Goal: Task Accomplishment & Management: Use online tool/utility

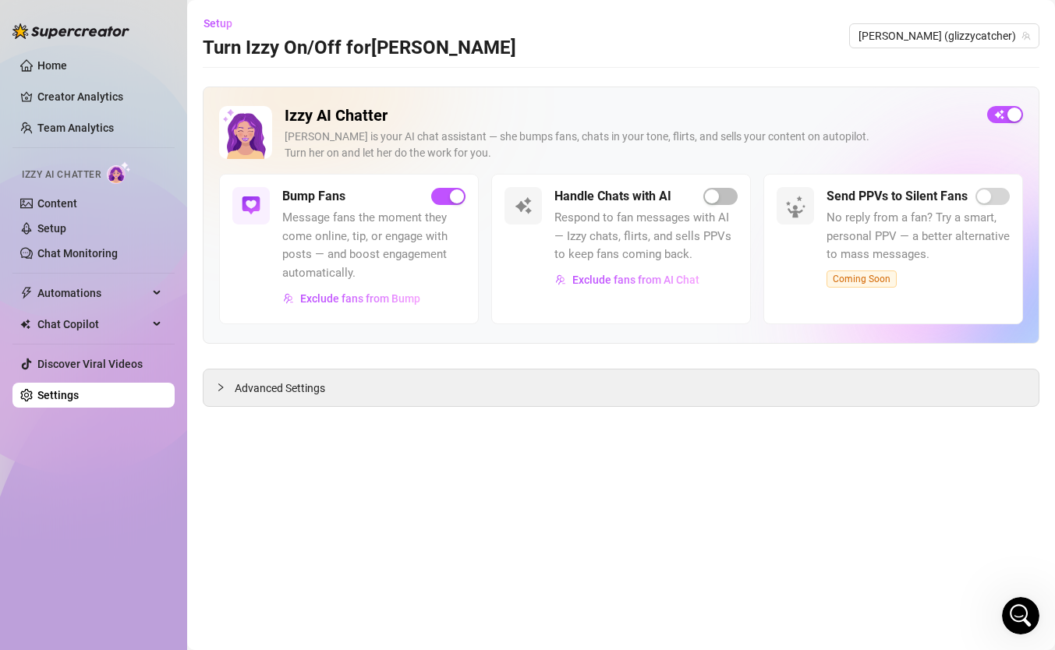
scroll to position [661, 0]
click at [717, 202] on div "button" at bounding box center [712, 197] width 14 height 14
click at [619, 281] on span "Exclude fans from AI Chat" at bounding box center [635, 280] width 127 height 12
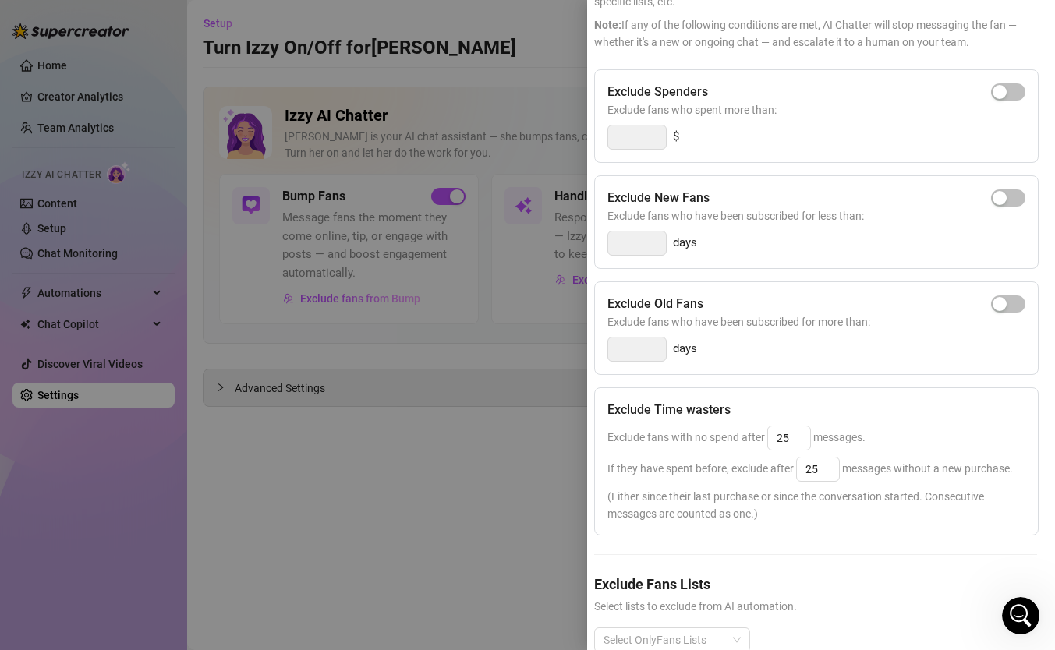
scroll to position [181, 5]
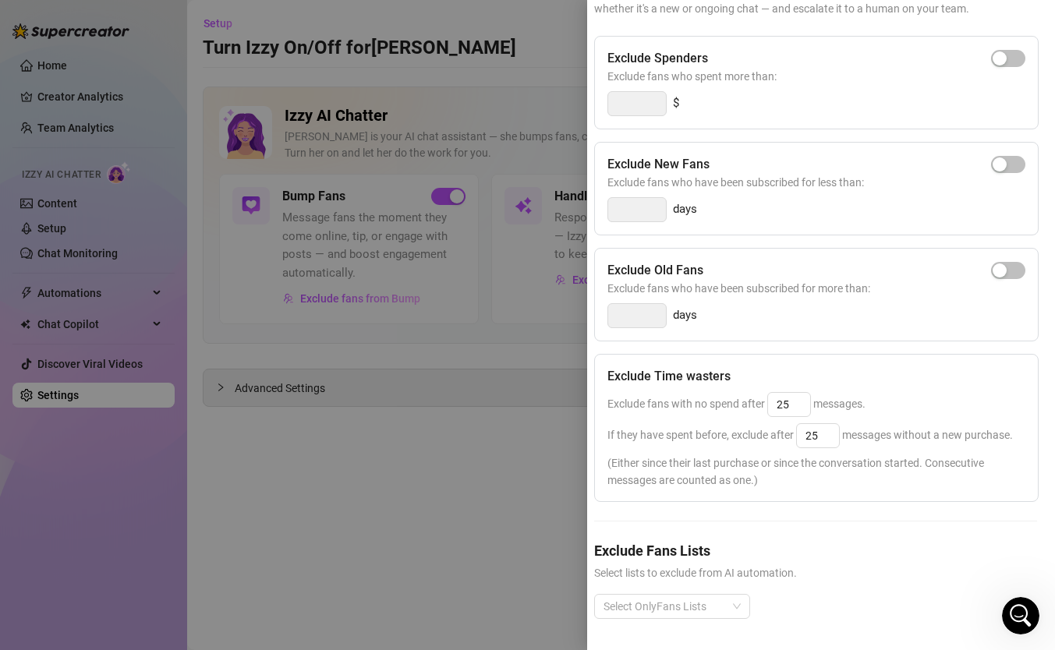
click at [435, 417] on div at bounding box center [527, 325] width 1055 height 650
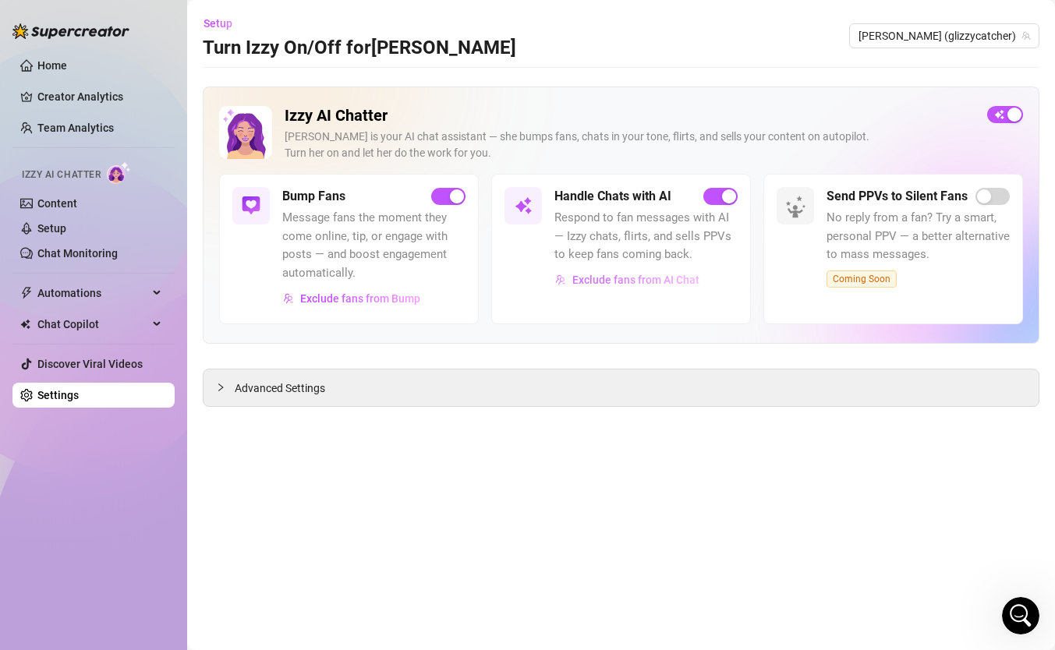
click at [640, 280] on span "Exclude fans from AI Chat" at bounding box center [635, 280] width 127 height 12
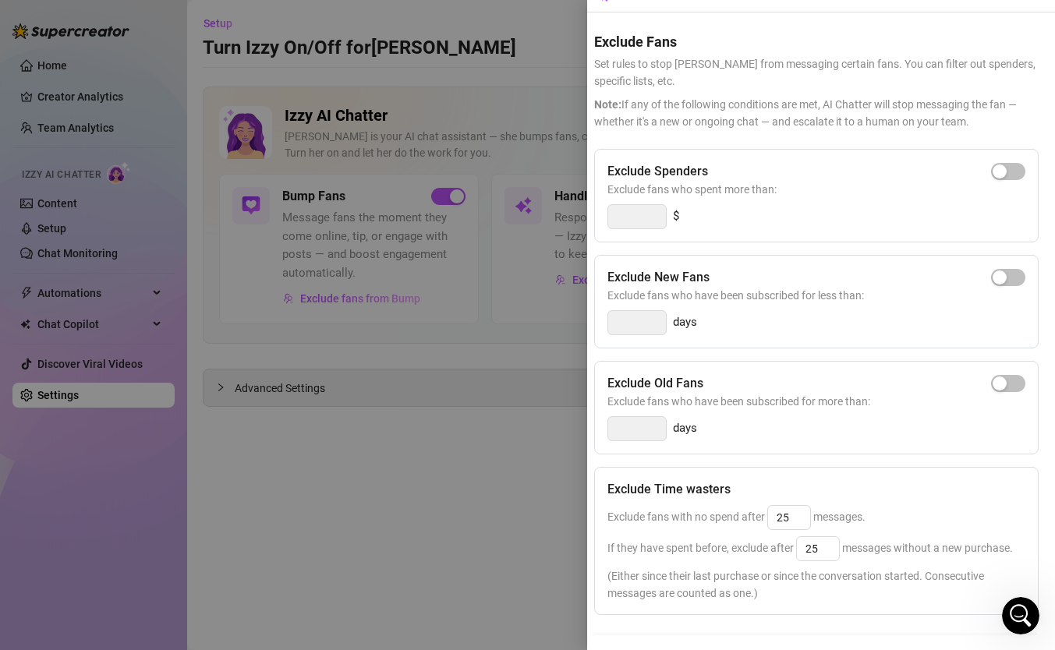
scroll to position [0, 5]
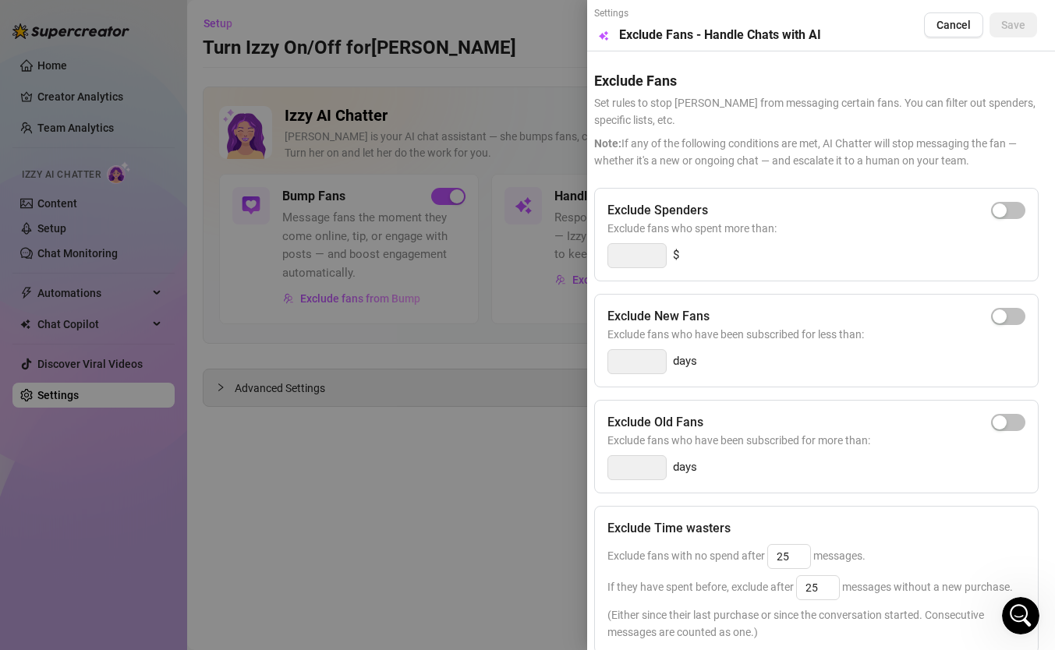
click at [377, 419] on div at bounding box center [527, 325] width 1055 height 650
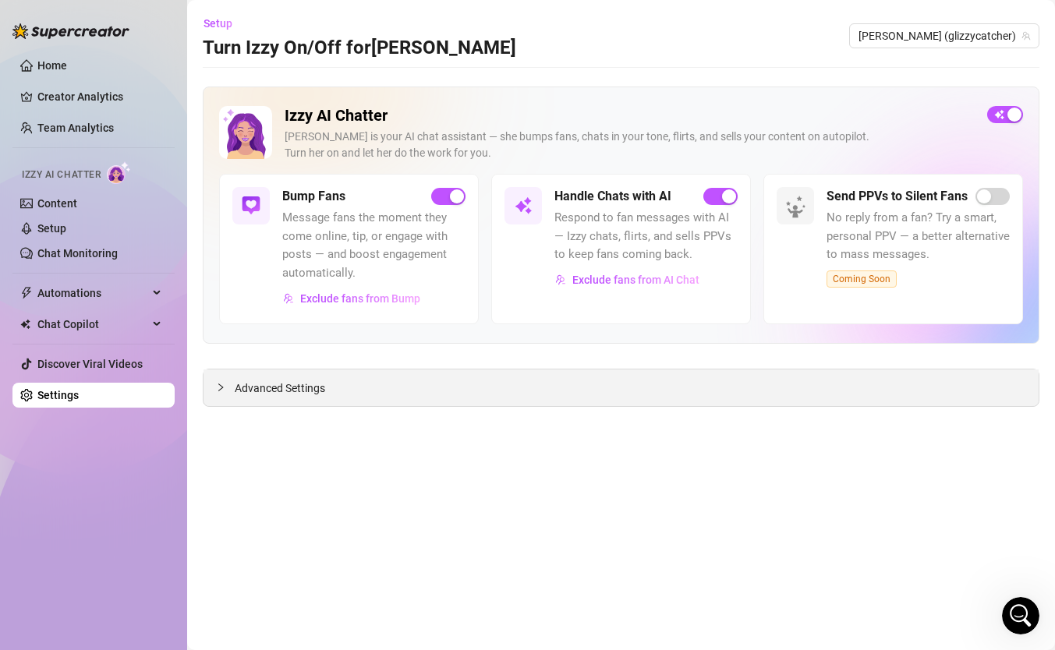
click at [216, 379] on div at bounding box center [225, 387] width 19 height 17
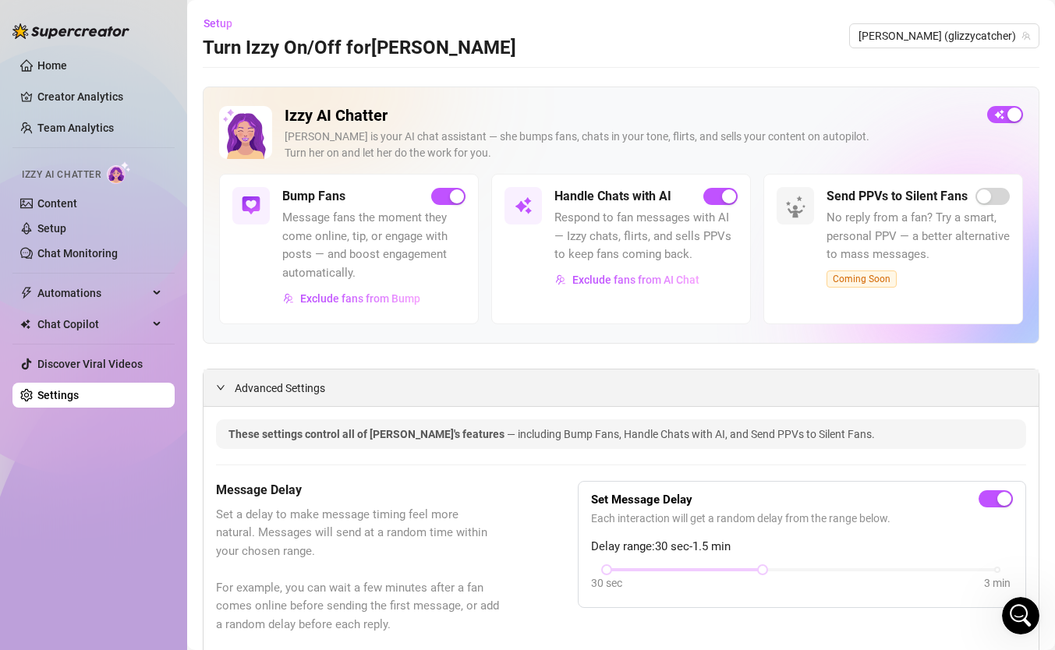
click at [228, 392] on div at bounding box center [225, 387] width 19 height 17
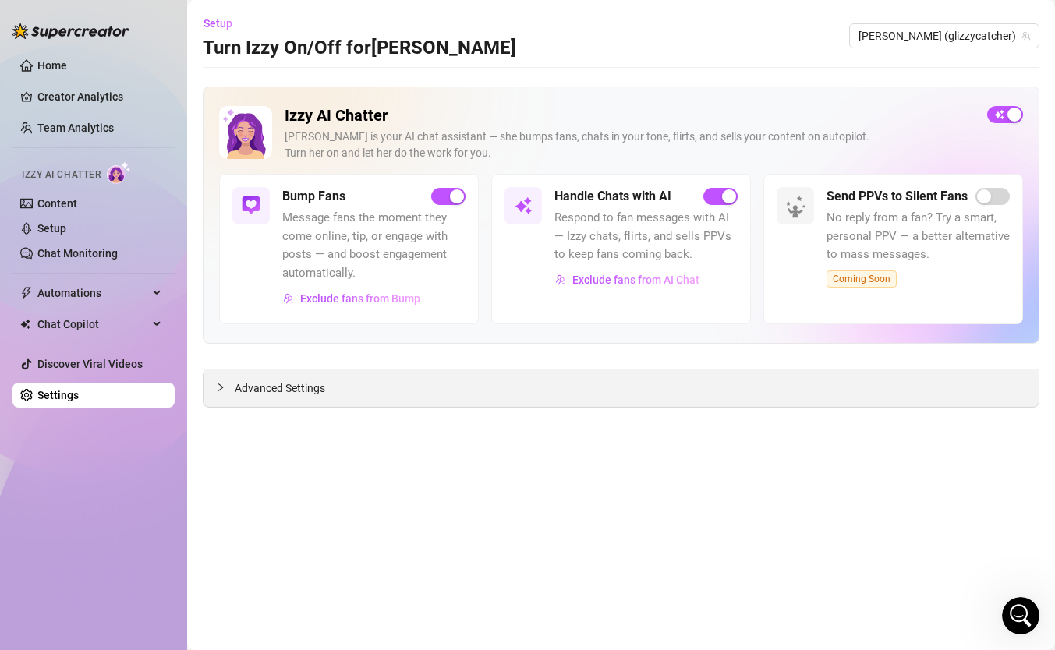
click at [228, 392] on div at bounding box center [225, 387] width 19 height 17
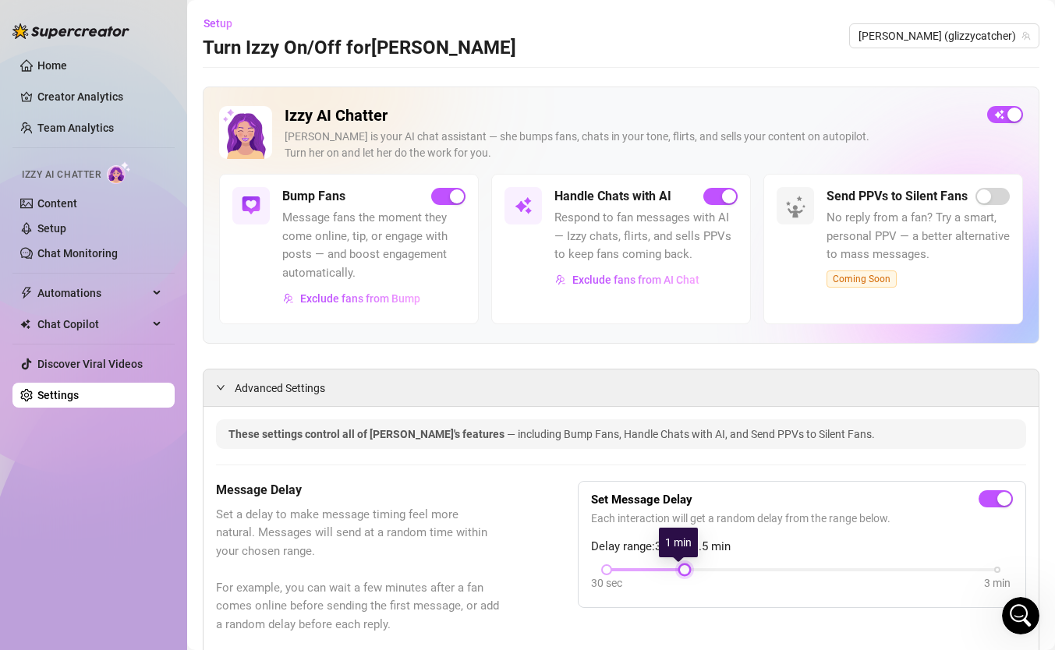
drag, startPoint x: 754, startPoint y: 574, endPoint x: 683, endPoint y: 567, distance: 71.3
click at [683, 567] on div at bounding box center [685, 570] width 8 height 8
click at [616, 398] on div "Advanced Settings" at bounding box center [621, 388] width 835 height 37
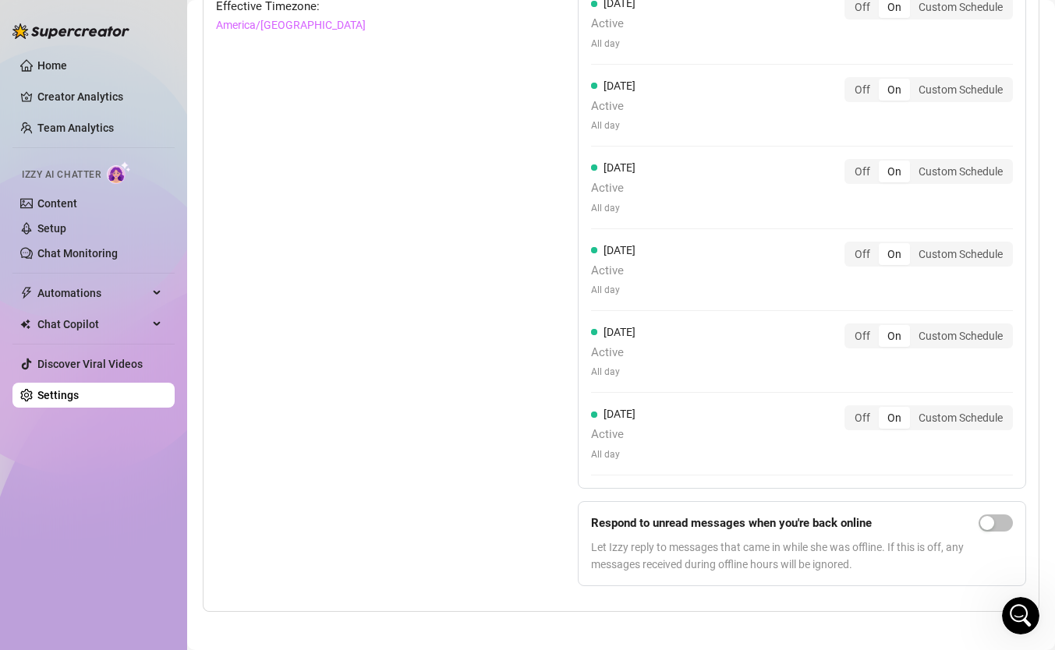
scroll to position [1418, 0]
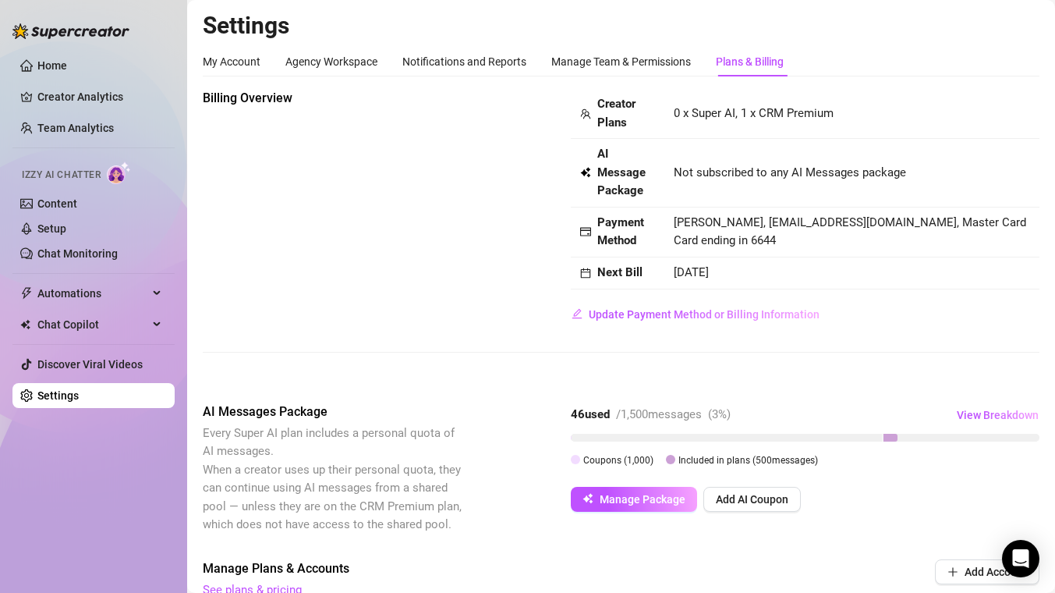
click at [118, 171] on img at bounding box center [119, 172] width 24 height 23
click at [78, 129] on link "Team Analytics" at bounding box center [75, 128] width 76 height 12
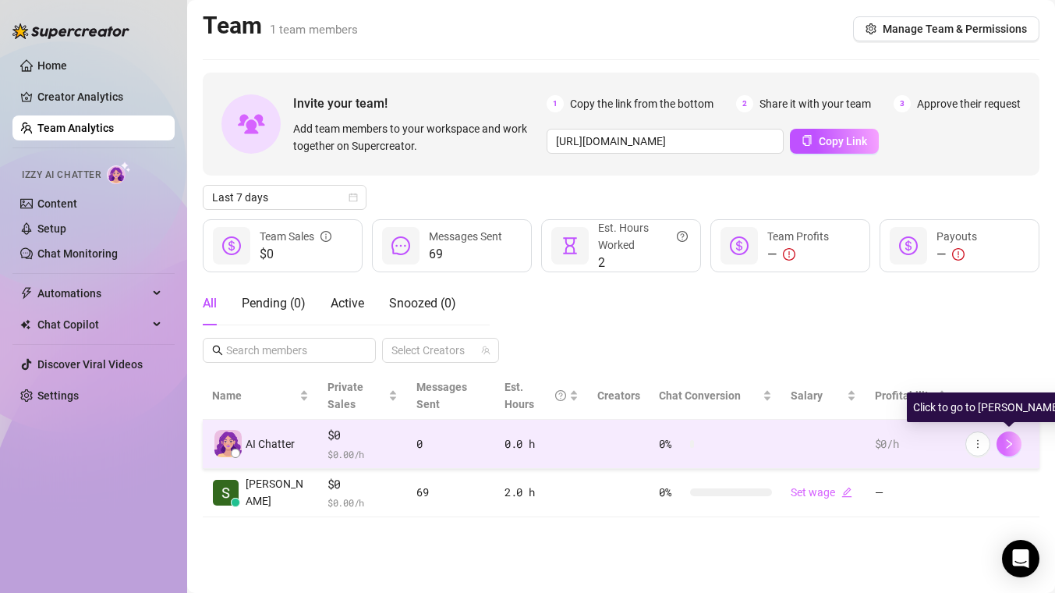
click at [1015, 448] on button "button" at bounding box center [1009, 443] width 25 height 25
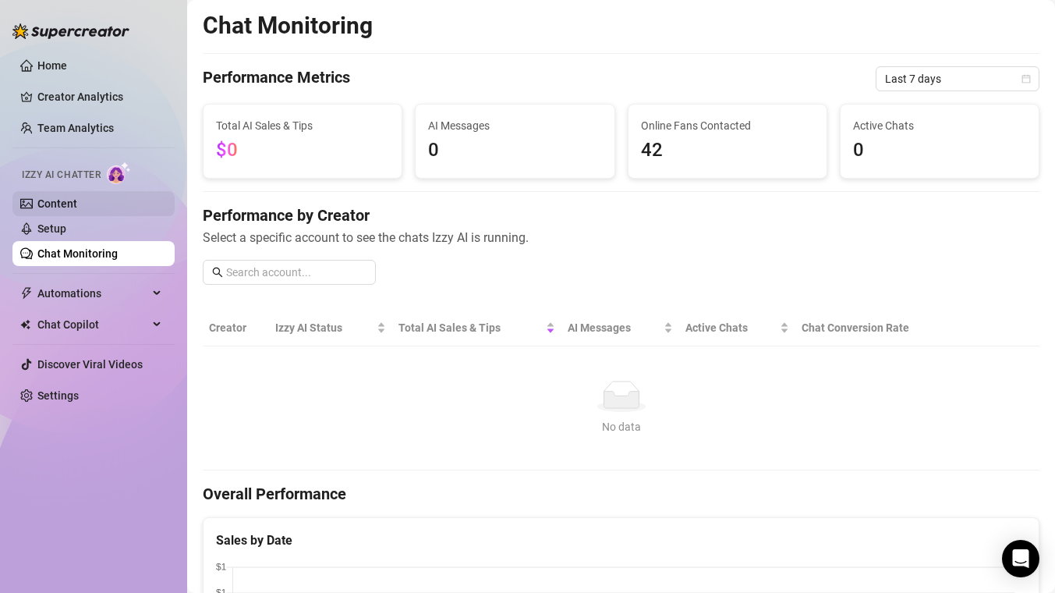
click at [61, 206] on link "Content" at bounding box center [57, 203] width 40 height 12
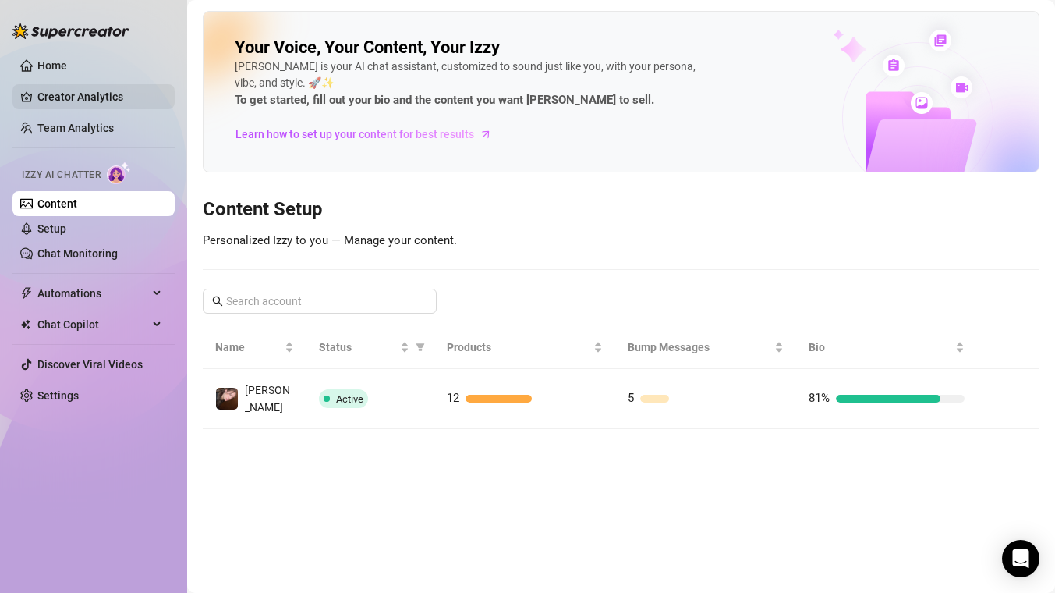
click at [74, 101] on link "Creator Analytics" at bounding box center [99, 96] width 125 height 25
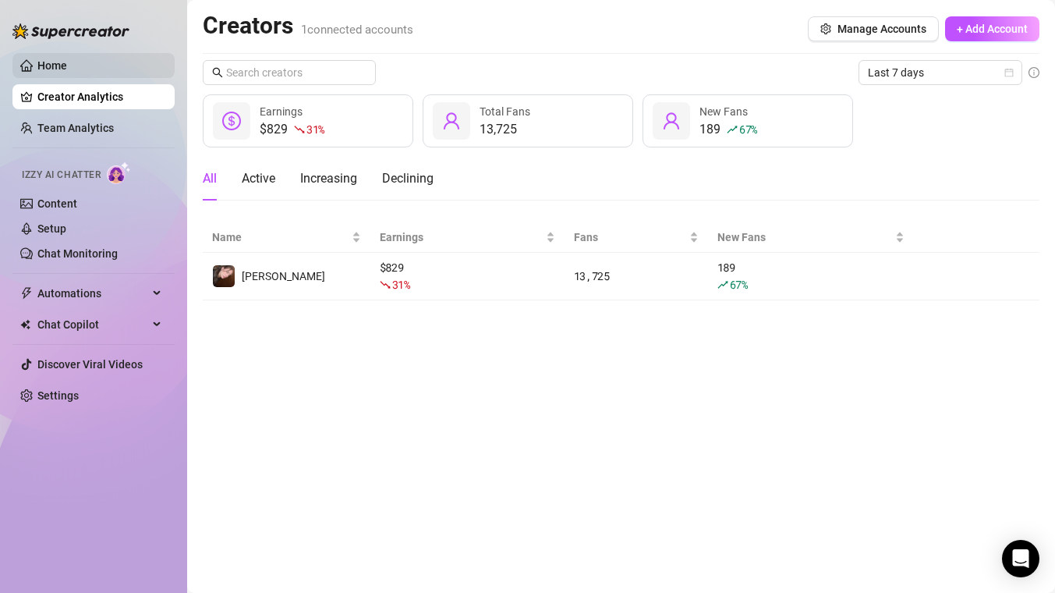
click at [67, 69] on link "Home" at bounding box center [52, 65] width 30 height 12
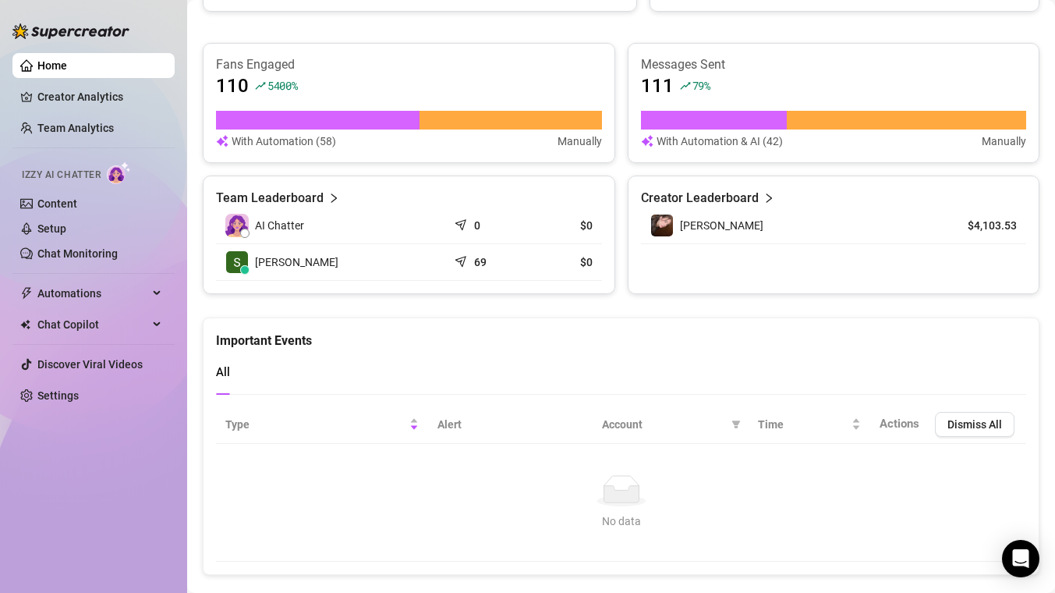
scroll to position [974, 0]
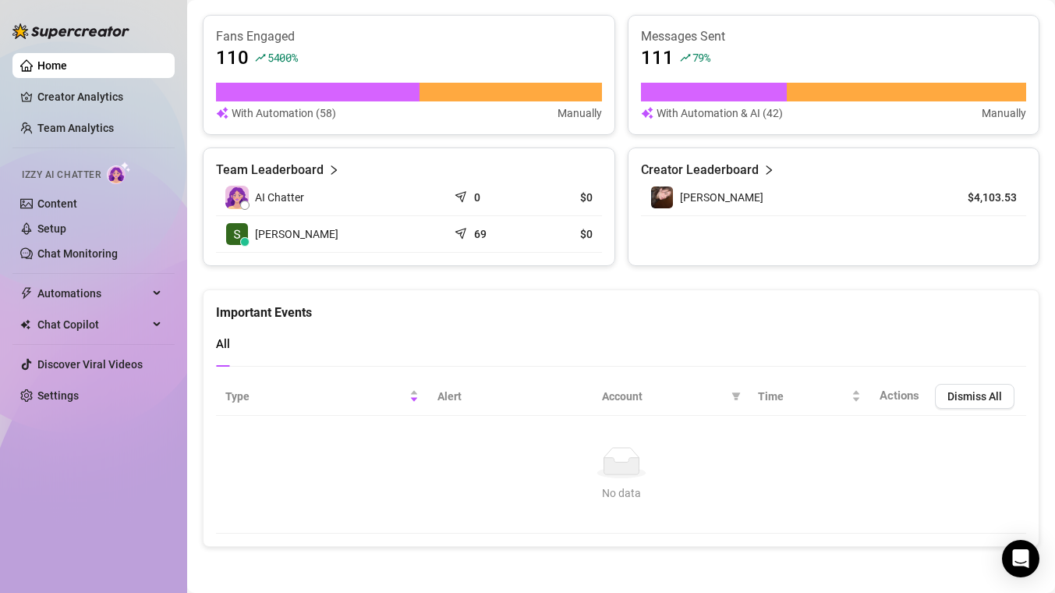
click at [122, 174] on img at bounding box center [119, 172] width 24 height 23
click at [94, 258] on link "Chat Monitoring" at bounding box center [77, 253] width 80 height 12
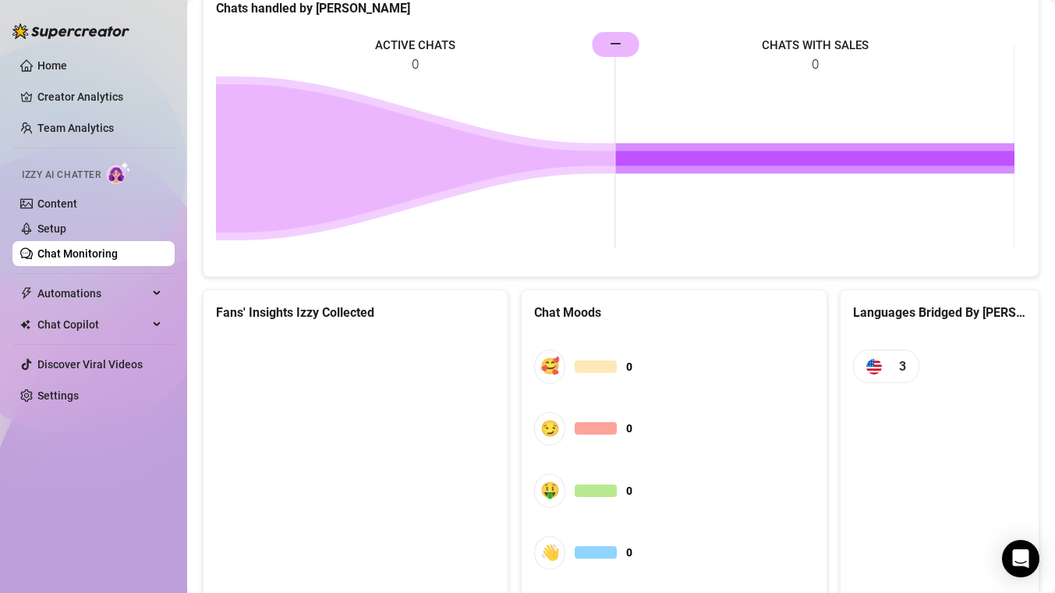
scroll to position [810, 0]
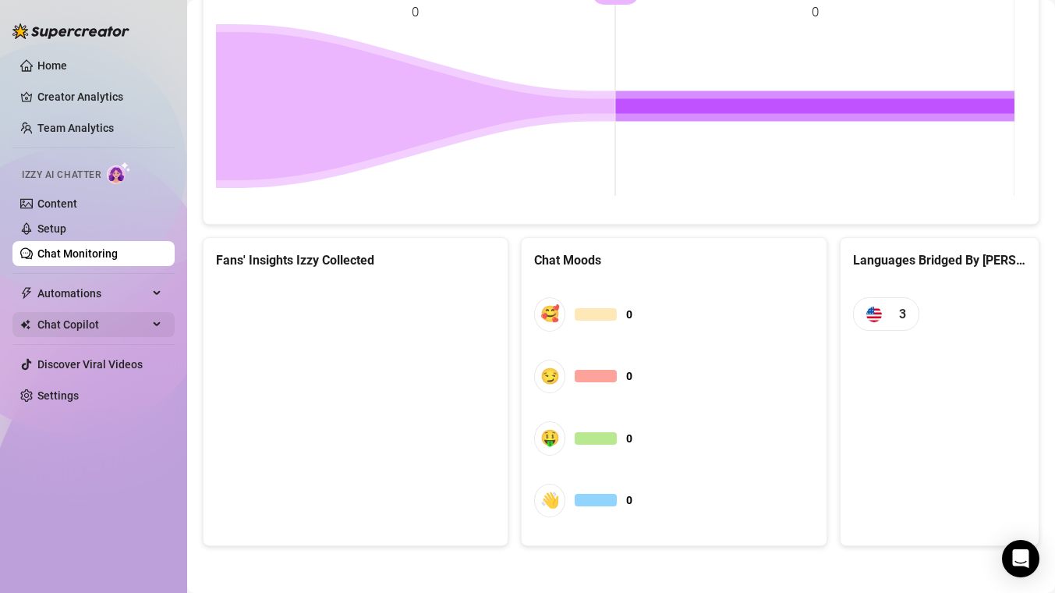
click at [95, 328] on span "Chat Copilot" at bounding box center [92, 324] width 111 height 25
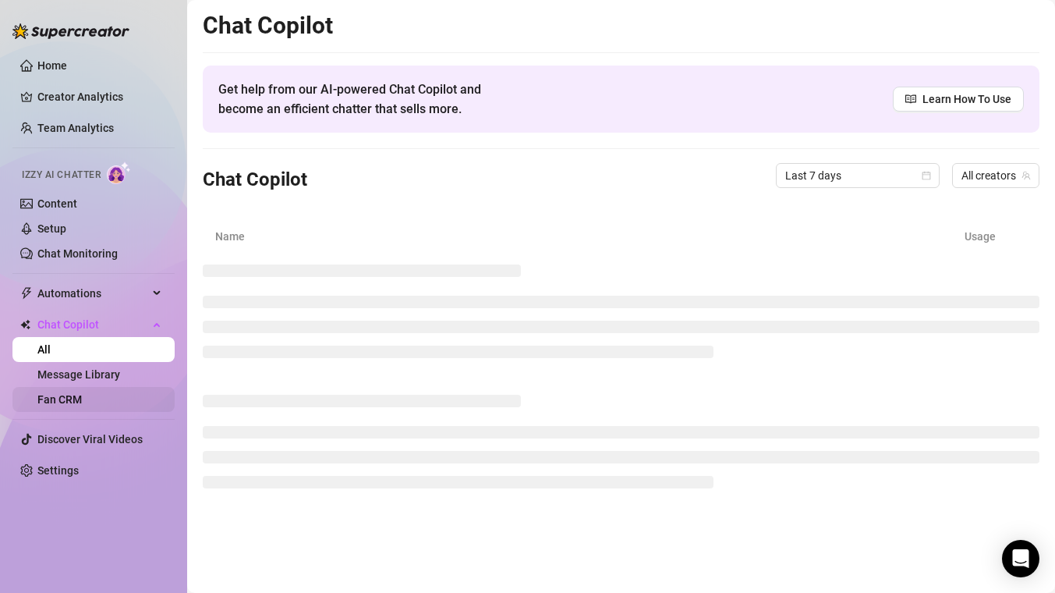
click at [68, 402] on link "Fan CRM" at bounding box center [59, 399] width 44 height 12
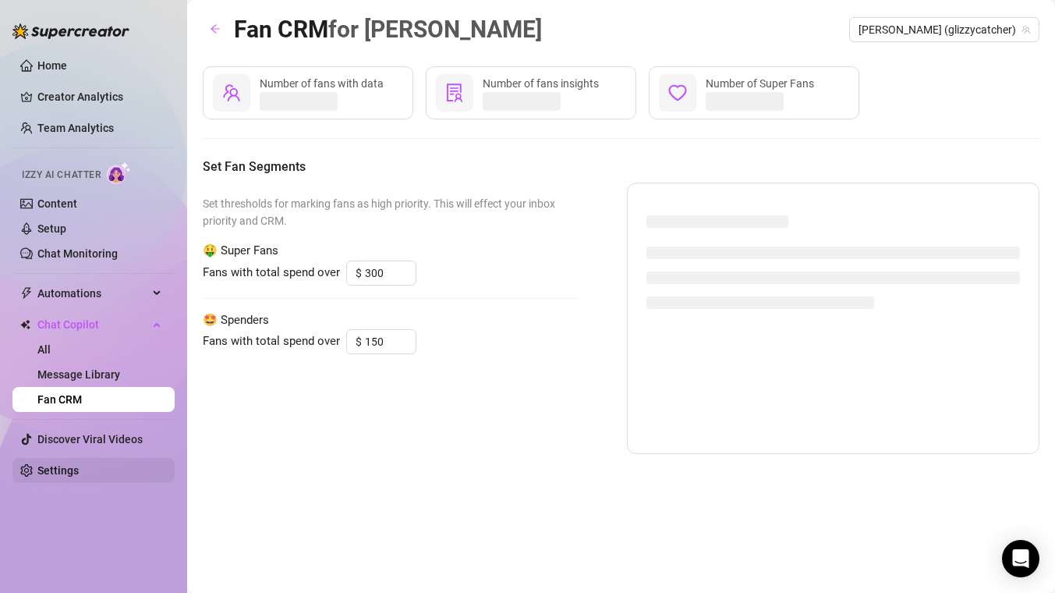
click at [66, 476] on link "Settings" at bounding box center [57, 470] width 41 height 12
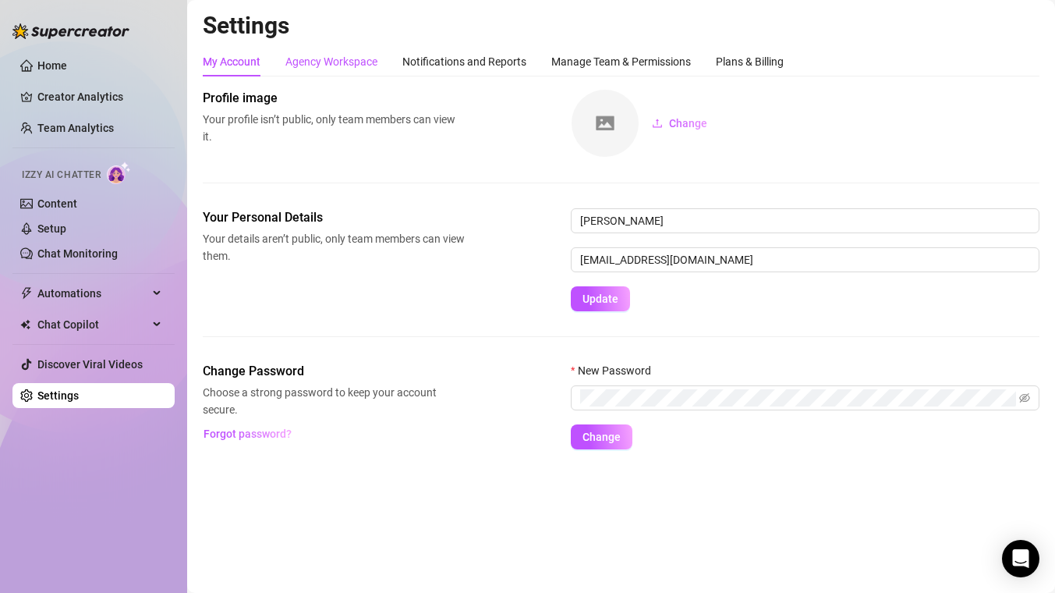
click at [337, 63] on div "Agency Workspace" at bounding box center [331, 61] width 92 height 17
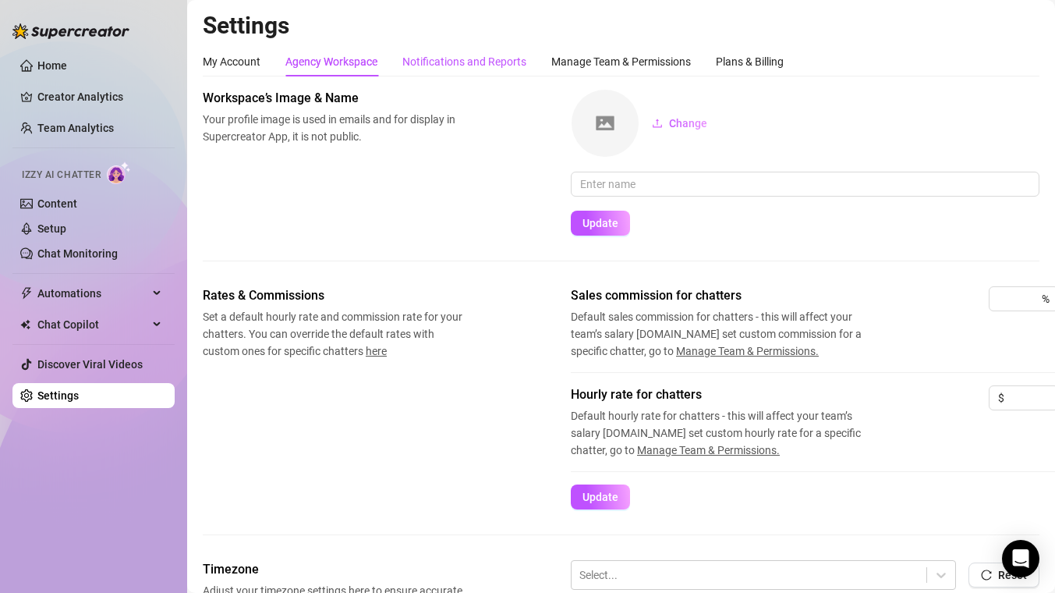
click at [433, 65] on div "Notifications and Reports" at bounding box center [464, 61] width 124 height 17
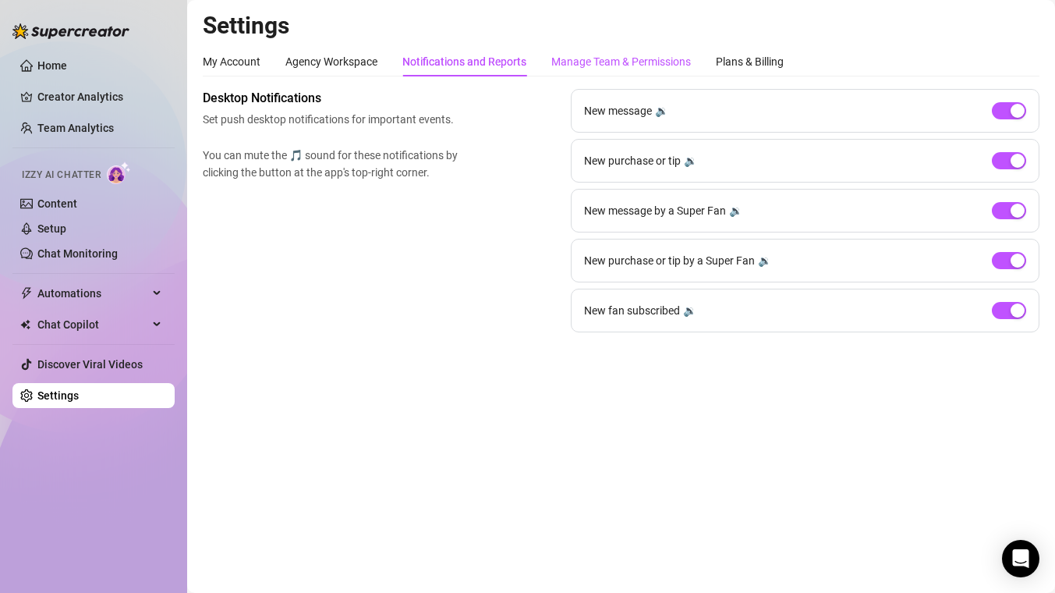
click at [597, 59] on div "Manage Team & Permissions" at bounding box center [621, 61] width 140 height 17
click at [621, 62] on div "Manage Team & Permissions" at bounding box center [621, 61] width 140 height 17
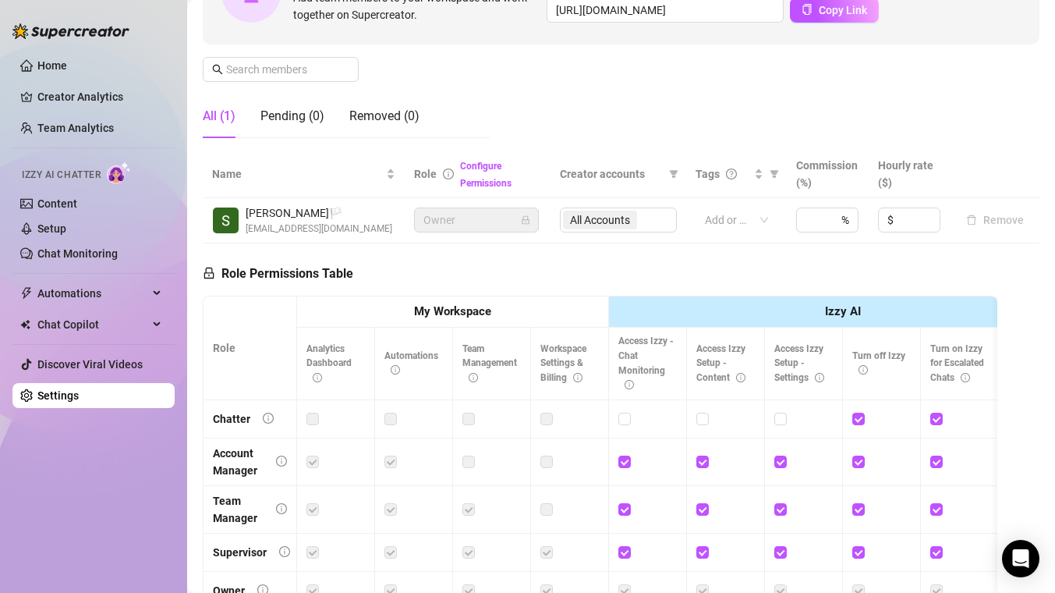
scroll to position [294, 0]
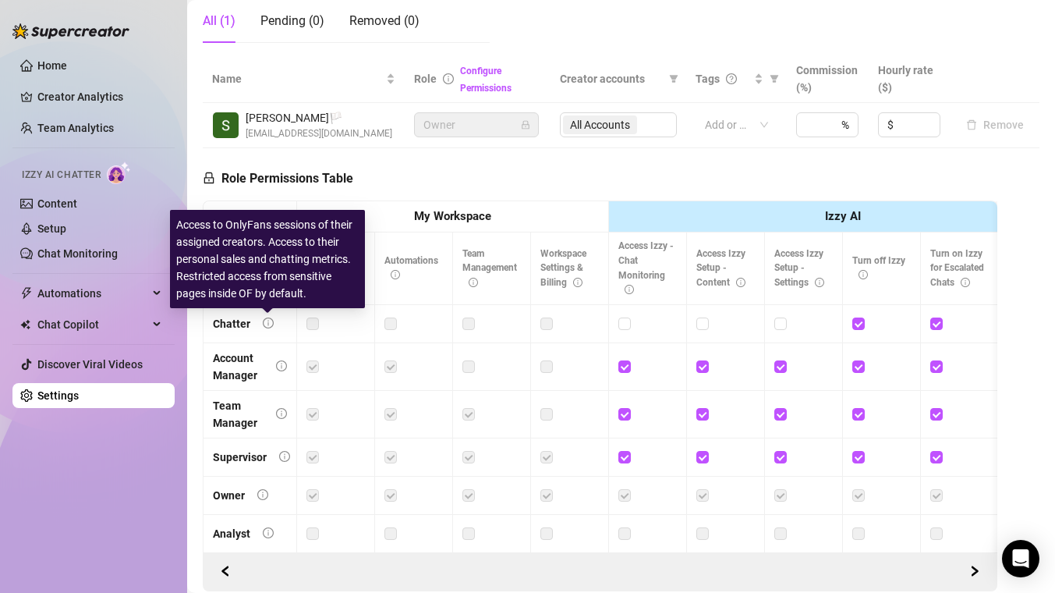
click at [267, 321] on icon "info-circle" at bounding box center [268, 322] width 11 height 11
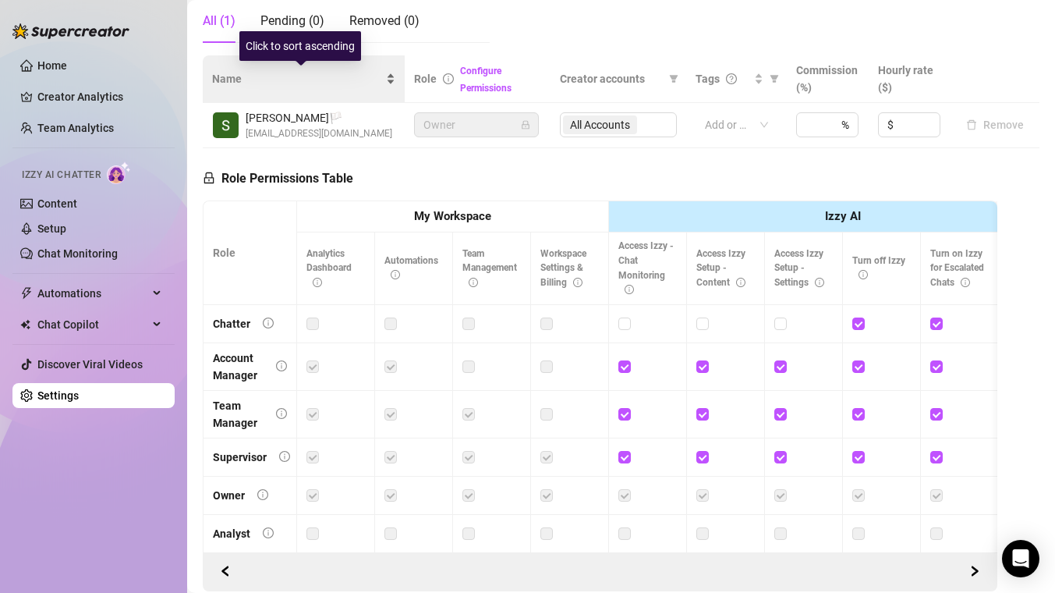
scroll to position [0, 0]
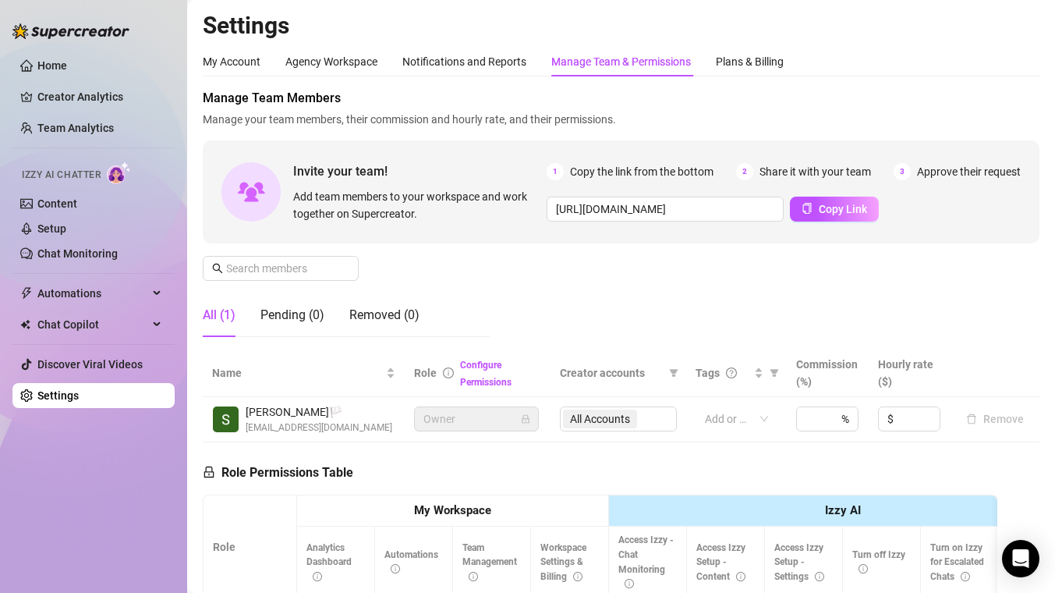
click at [548, 232] on div "Invite your team! Add team members to your workspace and work together on Super…" at bounding box center [621, 191] width 837 height 103
click at [67, 64] on link "Home" at bounding box center [52, 65] width 30 height 12
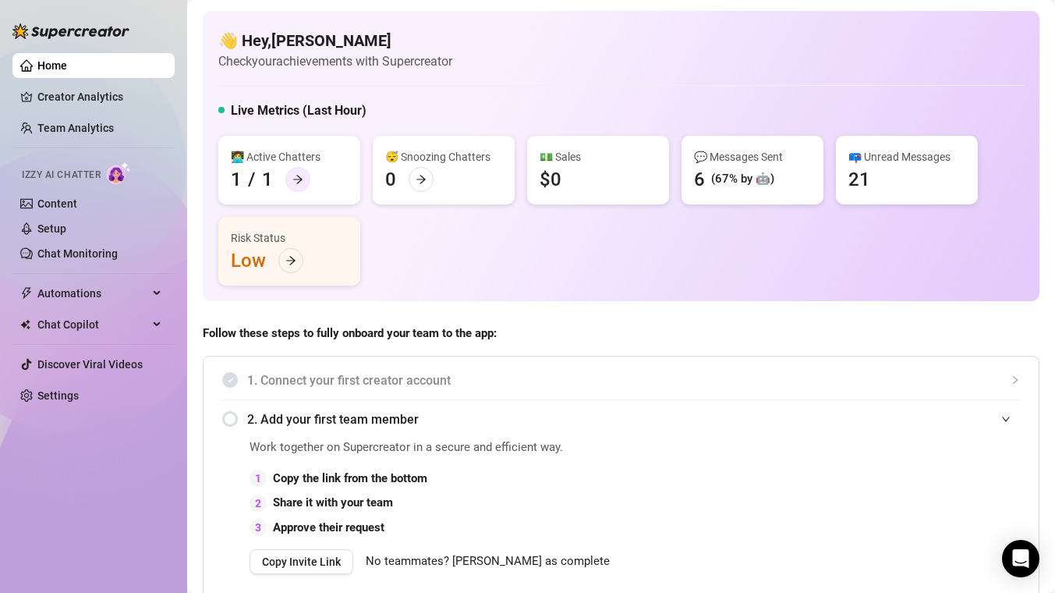
click at [298, 181] on icon "arrow-right" at bounding box center [297, 179] width 11 height 11
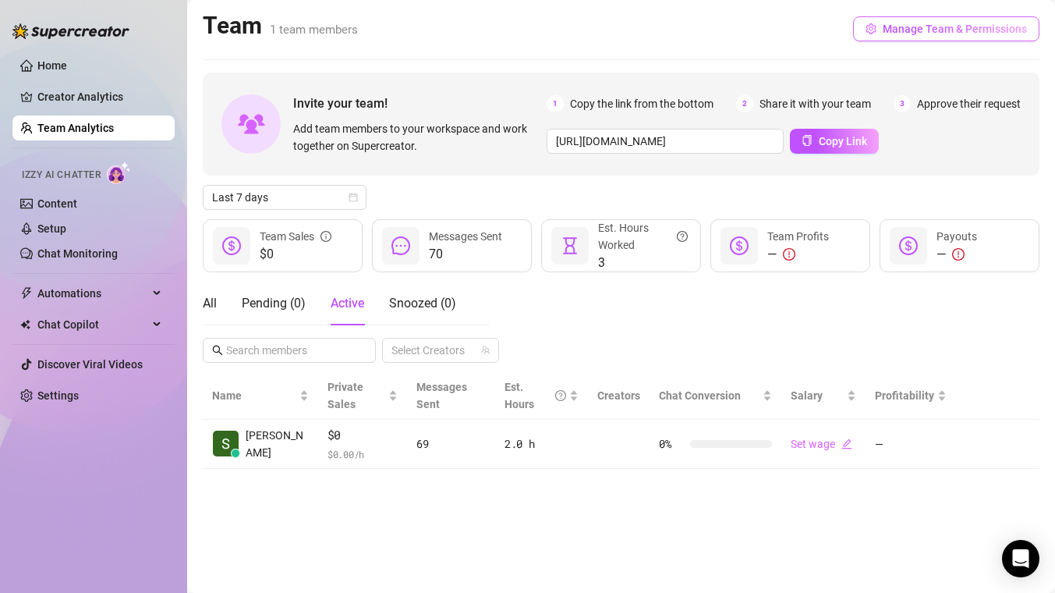
click at [887, 26] on span "Manage Team & Permissions" at bounding box center [955, 29] width 144 height 12
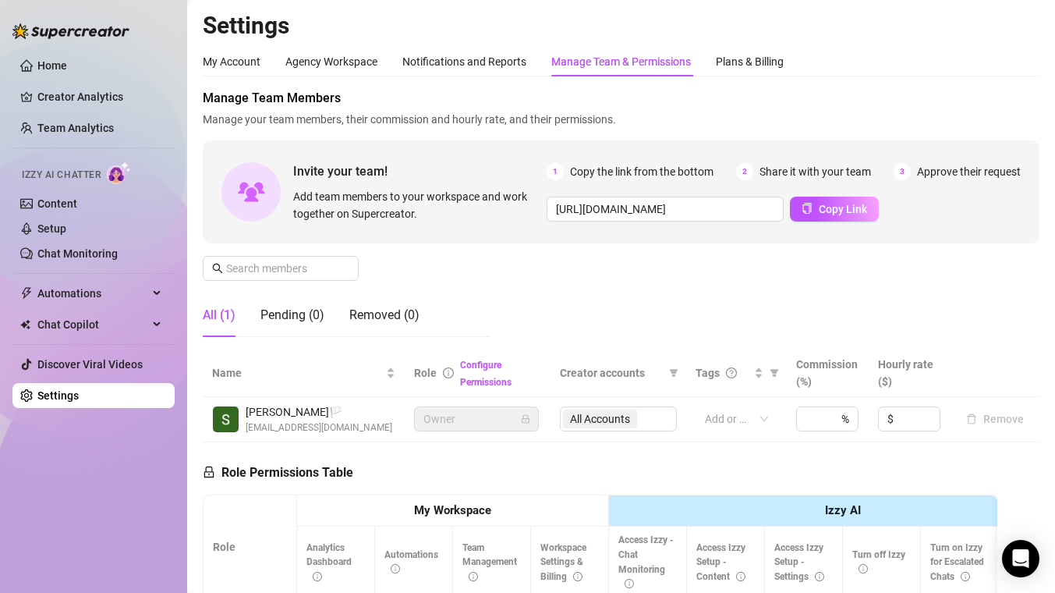
click at [629, 66] on div "Manage Team & Permissions" at bounding box center [621, 61] width 140 height 17
click at [66, 257] on link "Chat Monitoring" at bounding box center [77, 253] width 80 height 12
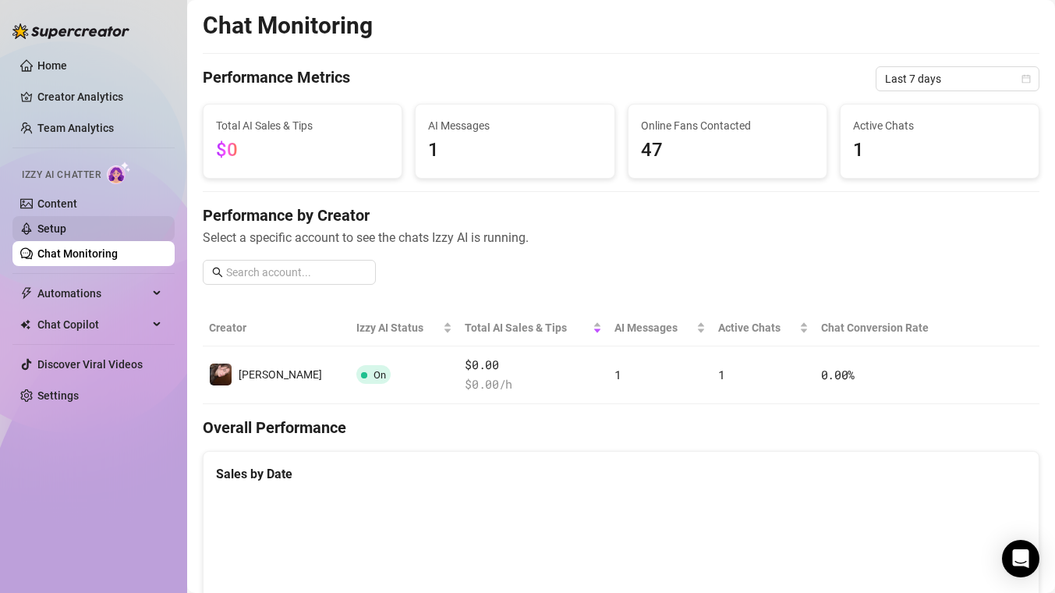
click at [66, 225] on link "Setup" at bounding box center [51, 228] width 29 height 12
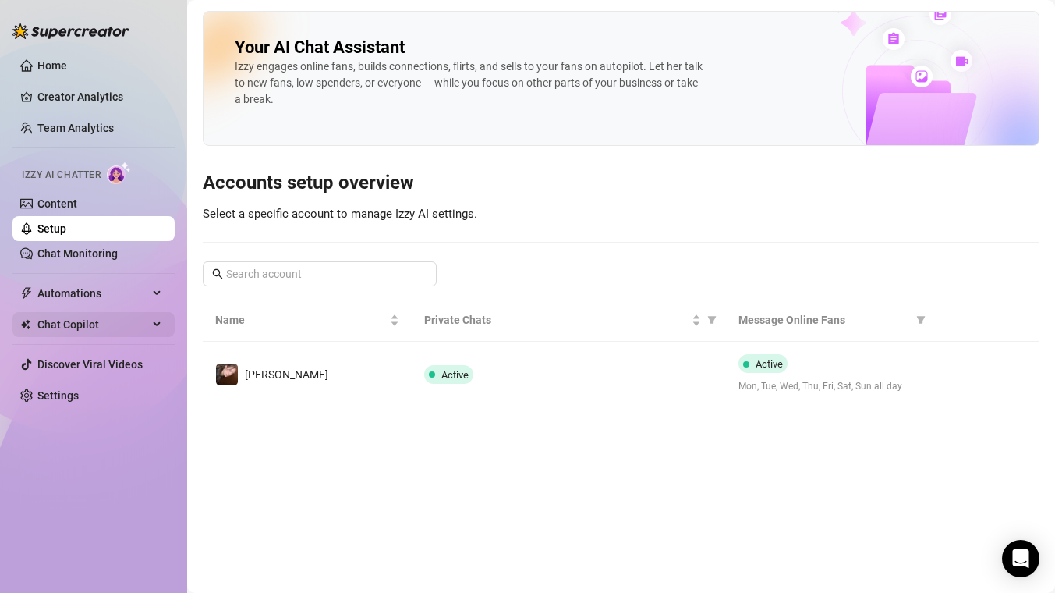
click at [67, 329] on span "Chat Copilot" at bounding box center [92, 324] width 111 height 25
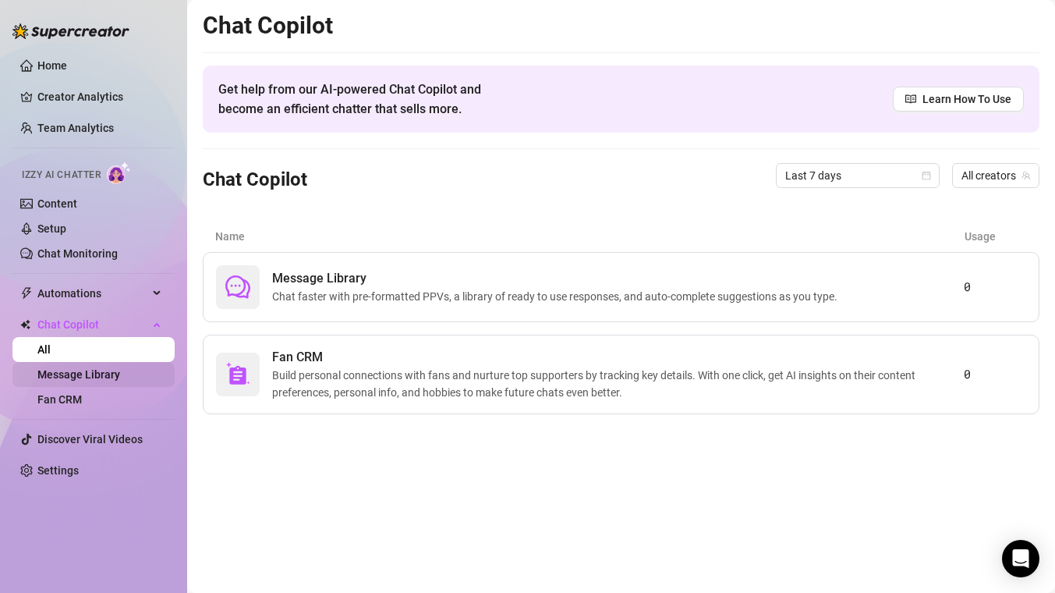
click at [82, 378] on link "Message Library" at bounding box center [78, 374] width 83 height 12
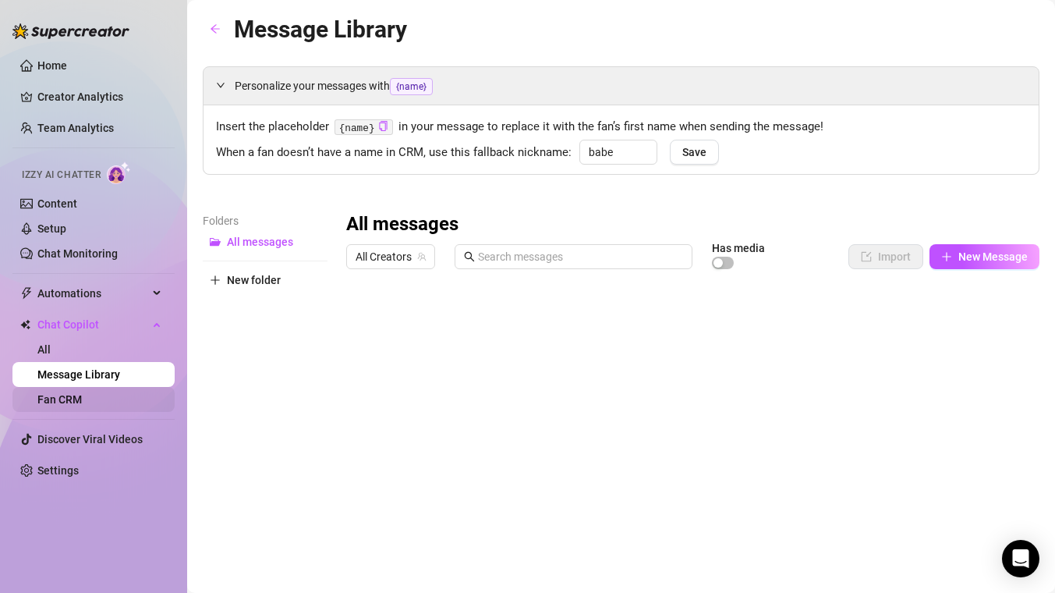
click at [82, 405] on link "Fan CRM" at bounding box center [59, 399] width 44 height 12
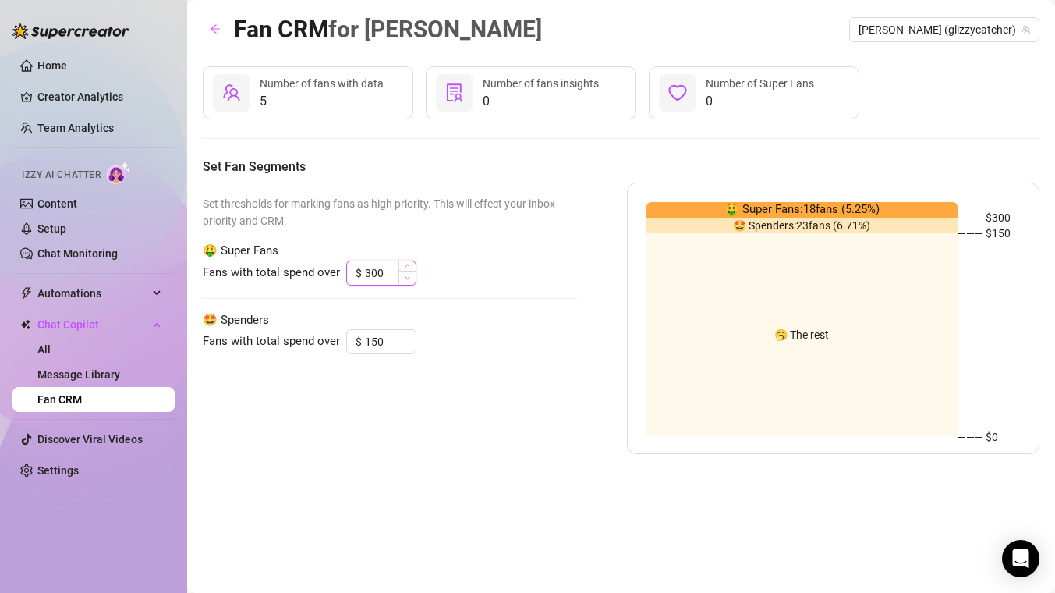
click at [407, 281] on span "Decrease Value" at bounding box center [406, 278] width 17 height 14
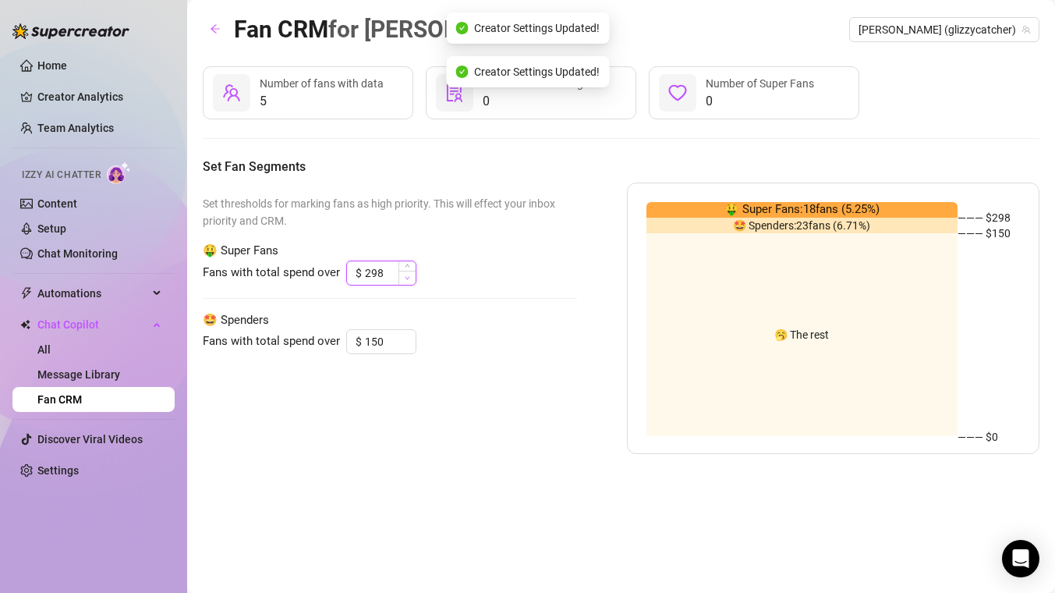
click at [407, 281] on span "Decrease Value" at bounding box center [406, 278] width 17 height 14
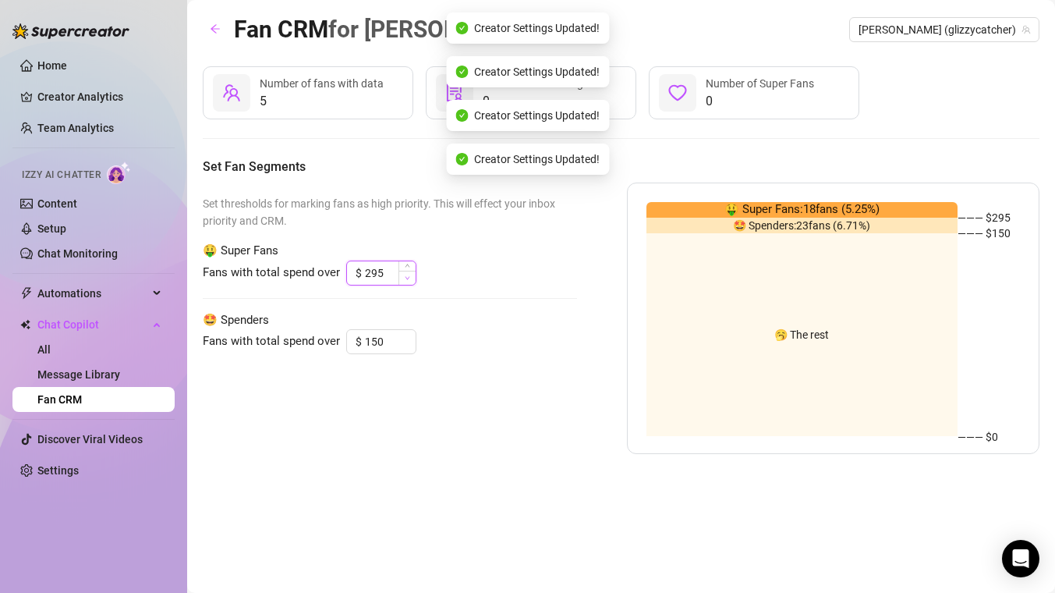
click at [407, 281] on span "Decrease Value" at bounding box center [406, 278] width 17 height 14
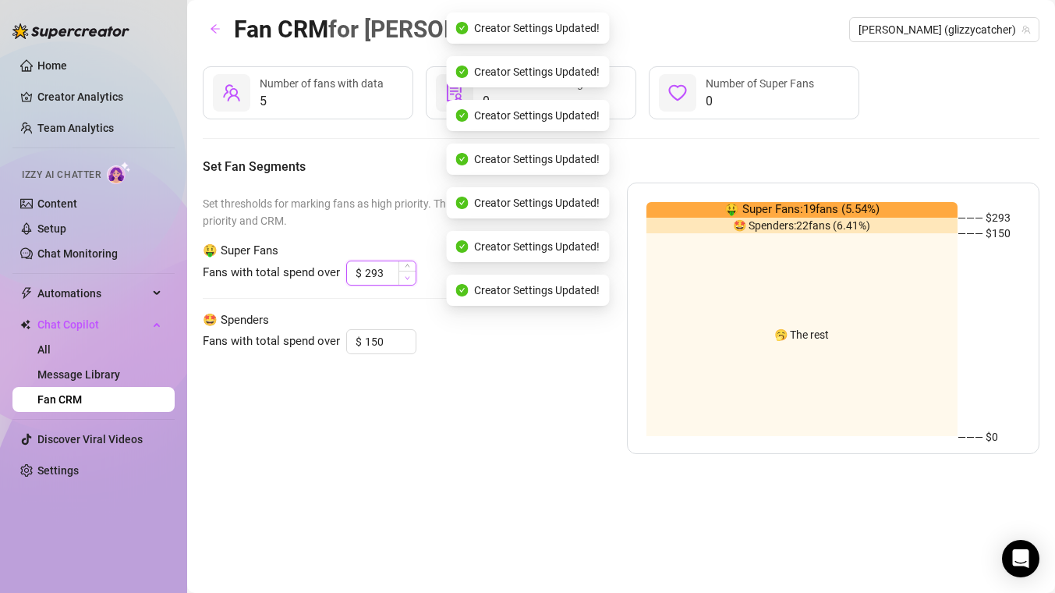
click at [407, 281] on span "Decrease Value" at bounding box center [406, 278] width 17 height 14
type input "292"
click at [324, 378] on div "Set thresholds for marking fans as high priority. This will effect your inbox p…" at bounding box center [390, 317] width 374 height 271
click at [326, 381] on div "Set thresholds for marking fans as high priority. This will effect your inbox p…" at bounding box center [390, 317] width 374 height 271
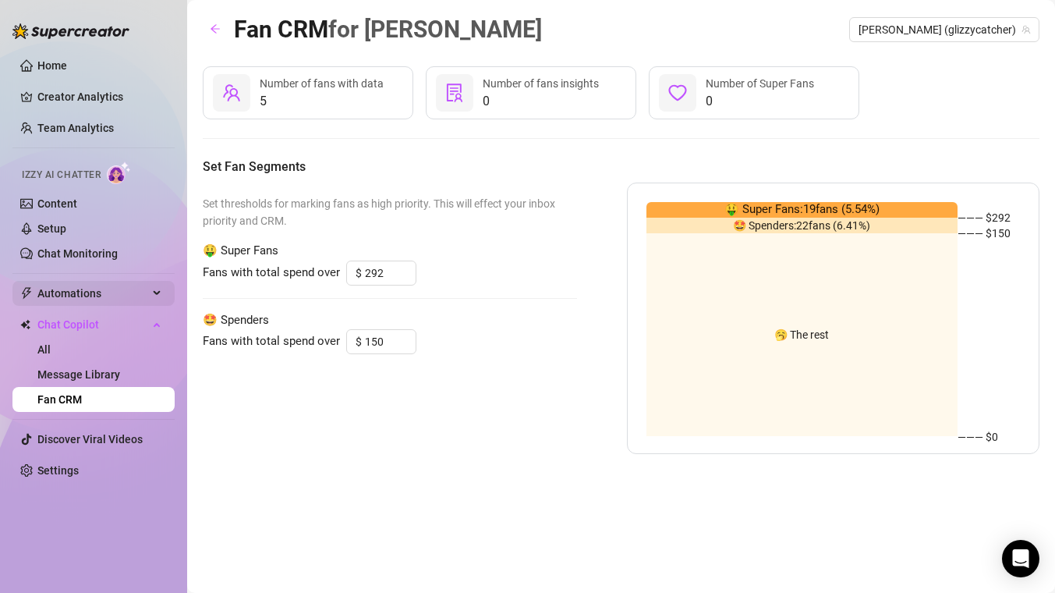
click at [104, 299] on span "Automations" at bounding box center [92, 293] width 111 height 25
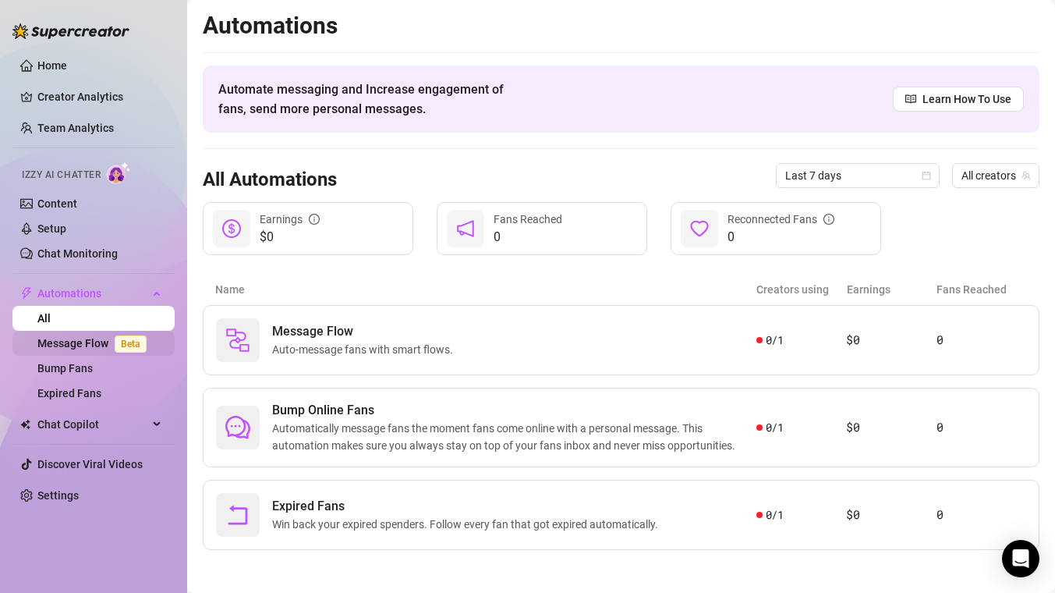
click at [91, 349] on link "Message Flow Beta" at bounding box center [94, 343] width 115 height 12
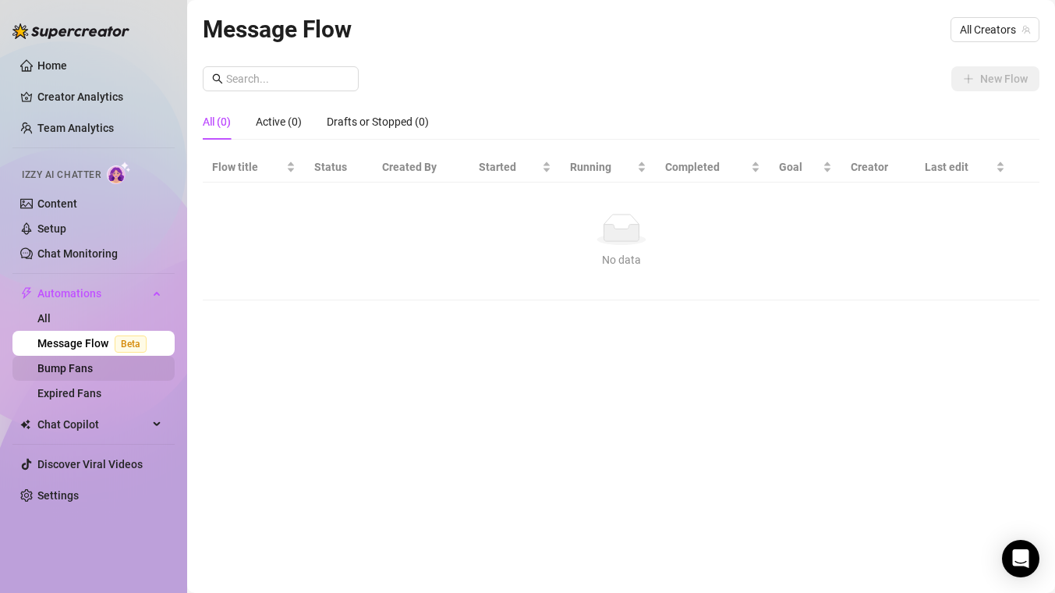
click at [92, 374] on link "Bump Fans" at bounding box center [64, 368] width 55 height 12
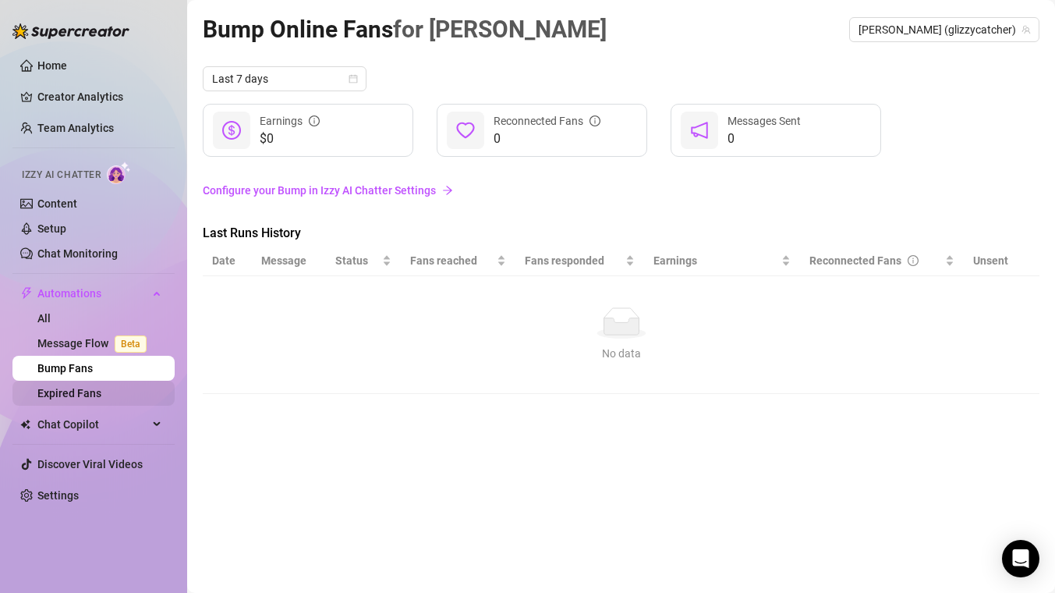
click at [101, 393] on link "Expired Fans" at bounding box center [69, 393] width 64 height 12
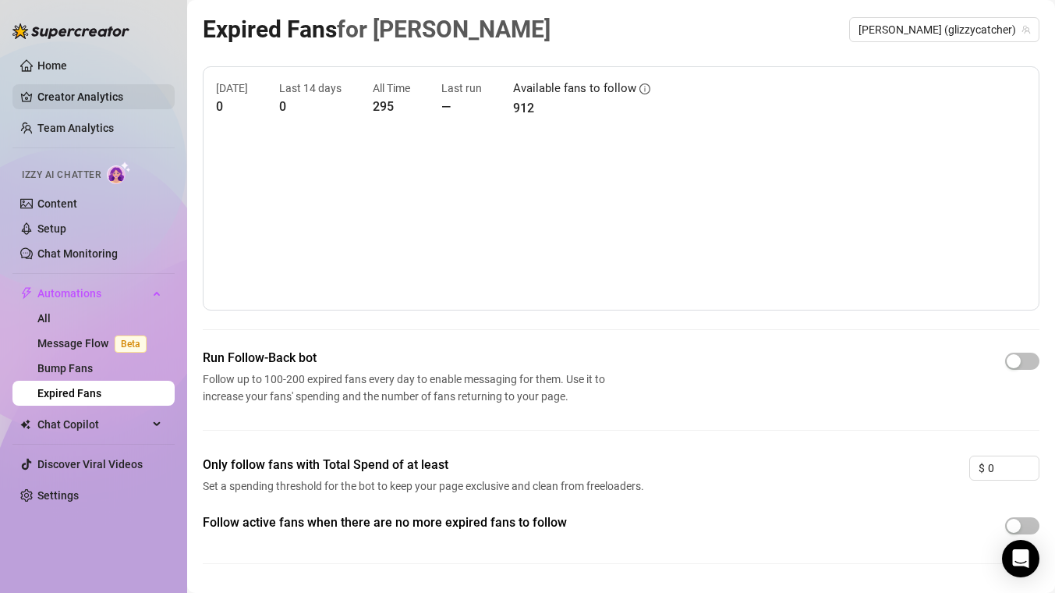
click at [86, 100] on link "Creator Analytics" at bounding box center [99, 96] width 125 height 25
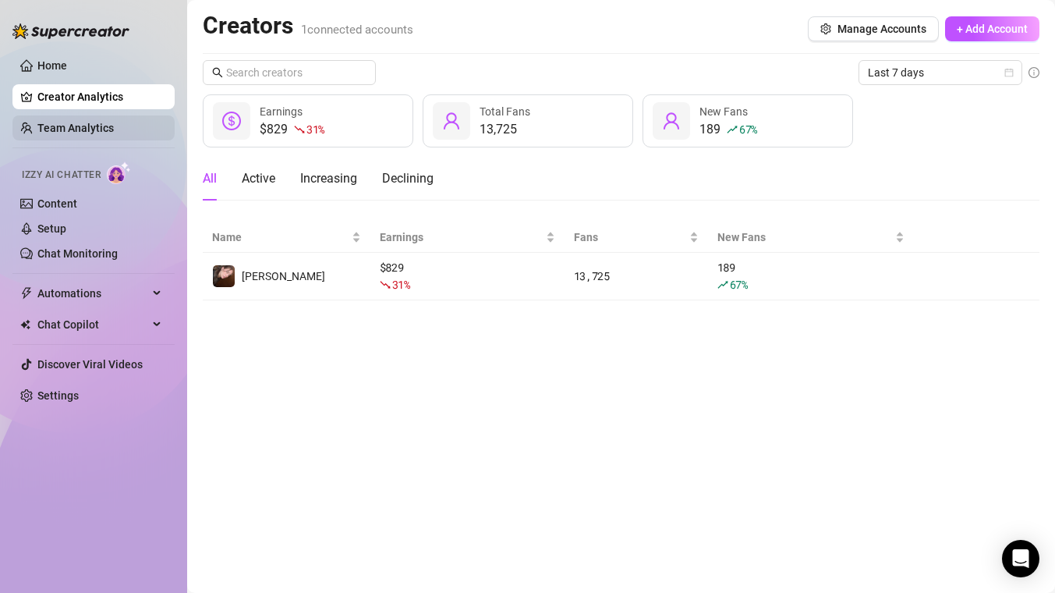
click at [100, 126] on link "Team Analytics" at bounding box center [75, 128] width 76 height 12
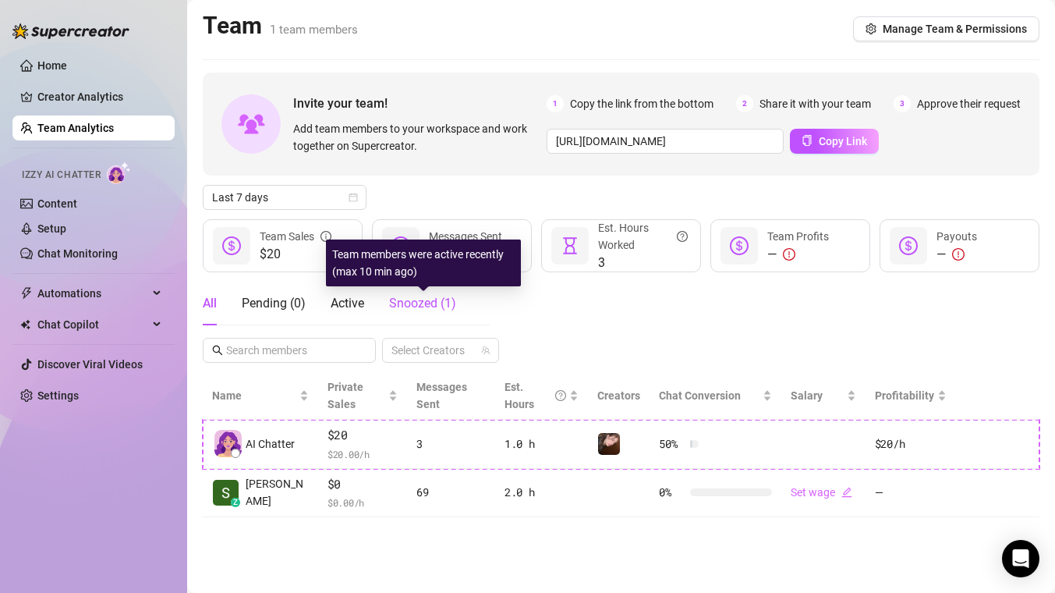
click at [420, 308] on span "Snoozed ( 1 )" at bounding box center [422, 303] width 67 height 15
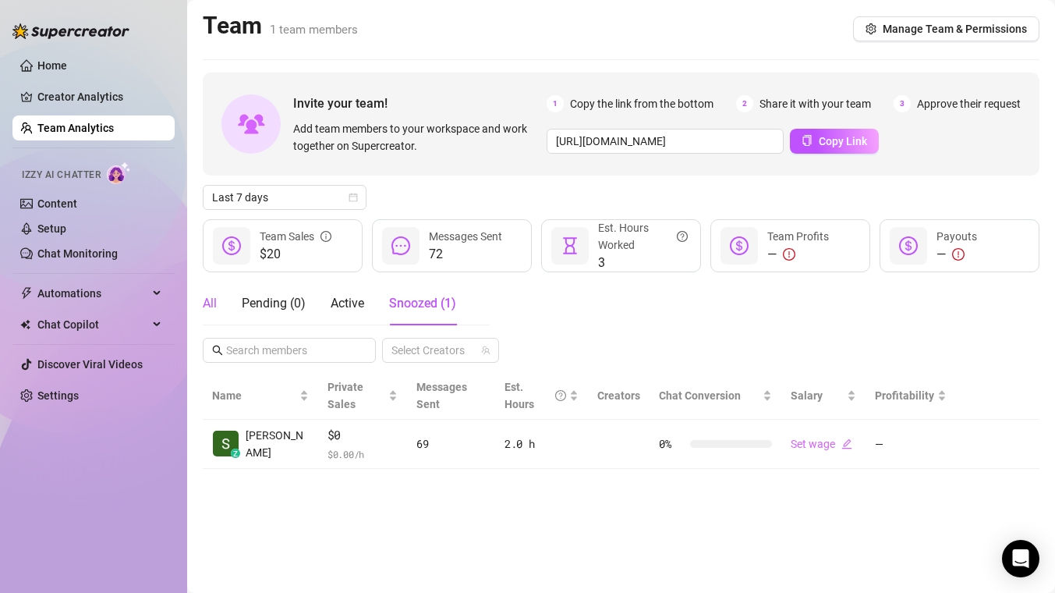
click at [214, 302] on div "All" at bounding box center [210, 303] width 14 height 19
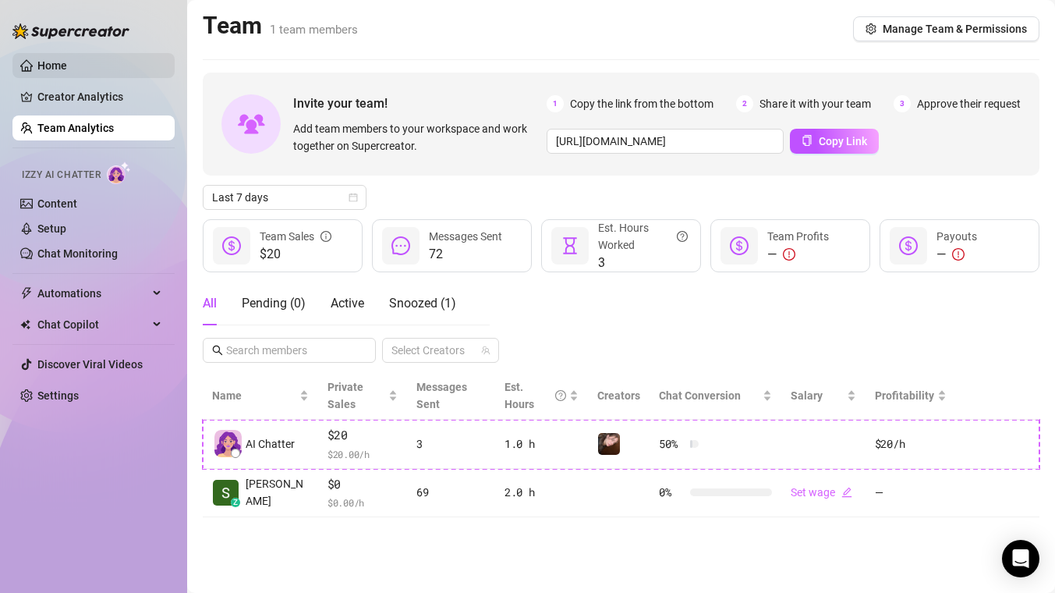
click at [61, 62] on link "Home" at bounding box center [52, 65] width 30 height 12
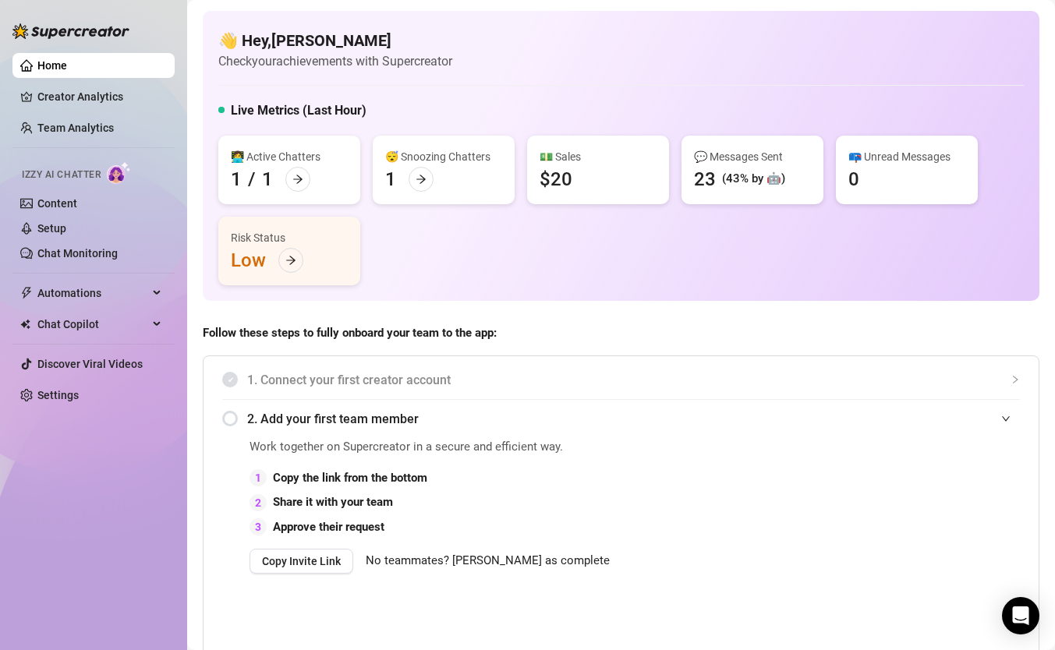
click at [67, 59] on link "Home" at bounding box center [52, 65] width 30 height 12
click at [123, 160] on div "Izzy AI Chatter" at bounding box center [91, 172] width 165 height 35
click at [122, 178] on img at bounding box center [119, 172] width 24 height 23
click at [73, 398] on link "Settings" at bounding box center [57, 395] width 41 height 12
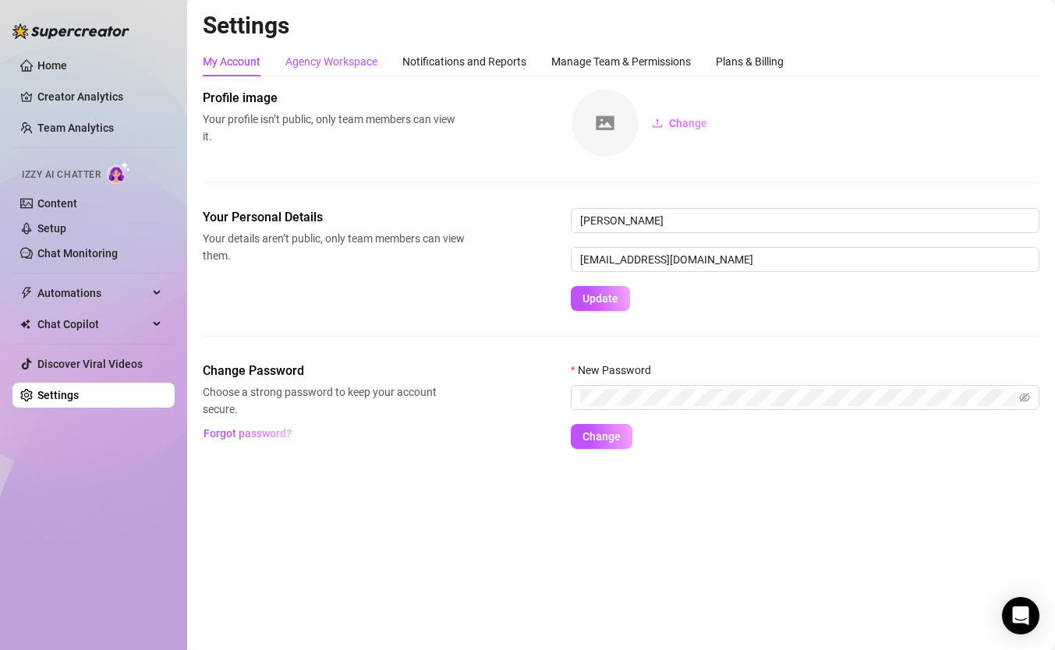
click at [348, 61] on div "Agency Workspace" at bounding box center [331, 61] width 92 height 17
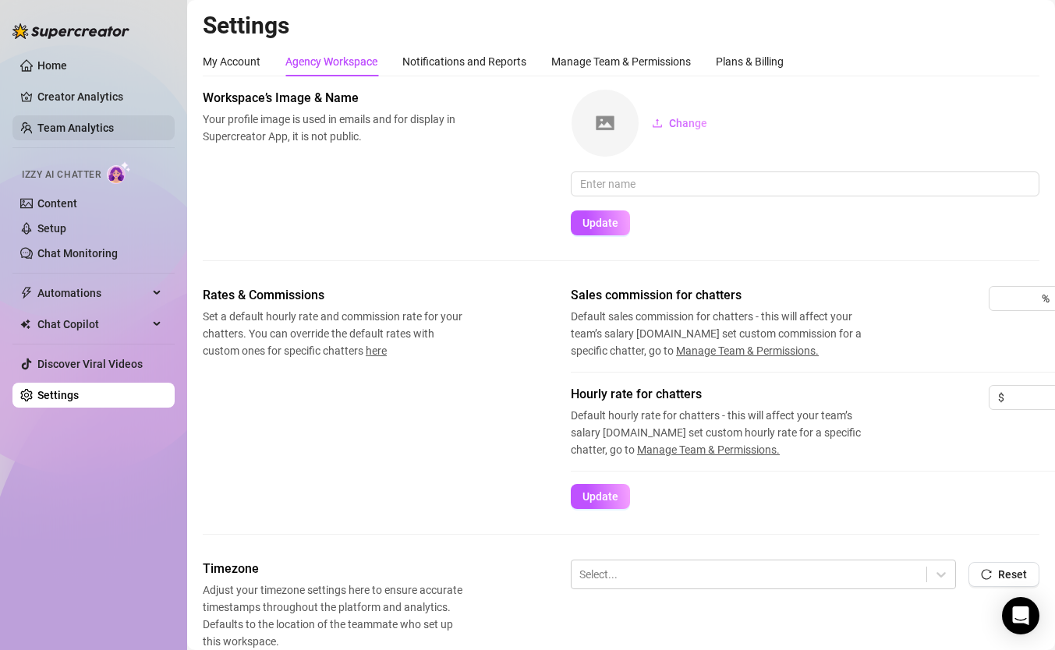
click at [87, 122] on link "Team Analytics" at bounding box center [75, 128] width 76 height 12
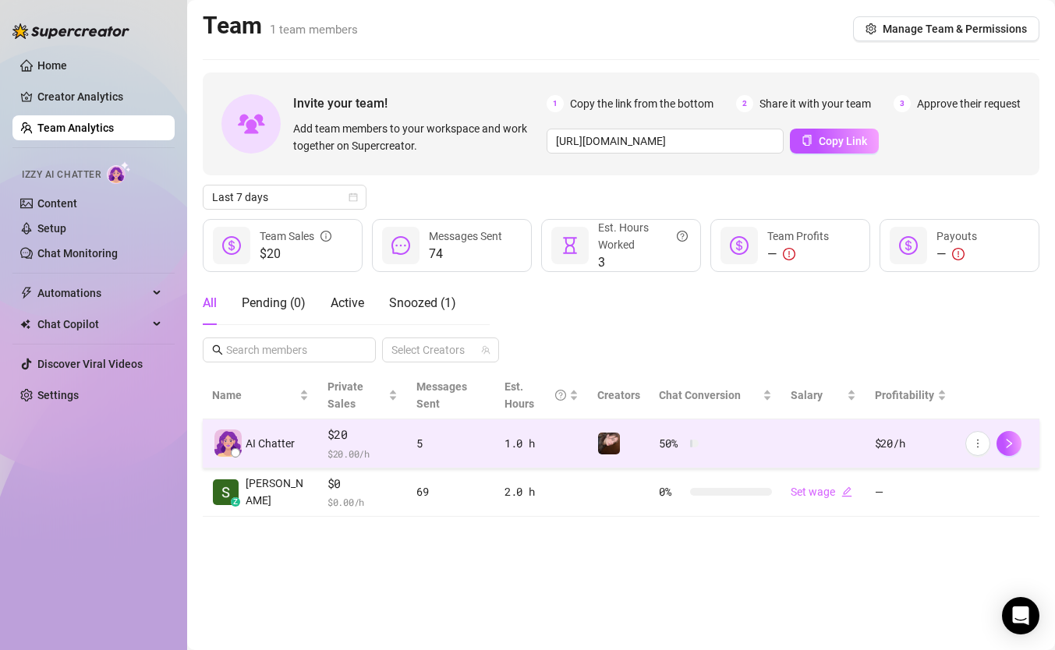
click at [255, 437] on span "AI Chatter" at bounding box center [270, 443] width 49 height 17
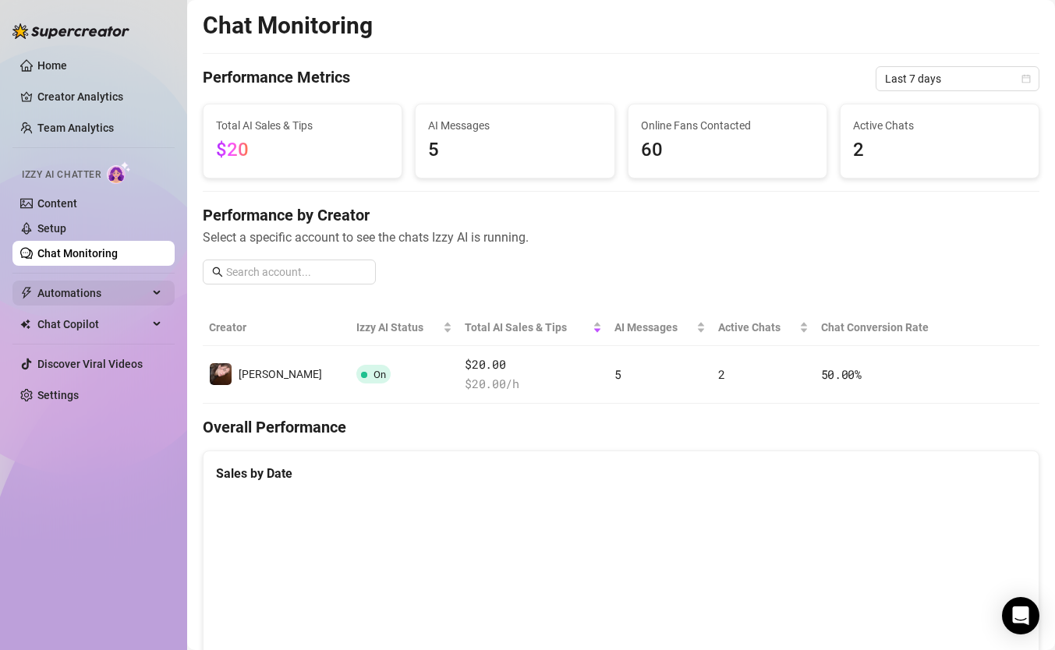
click at [101, 292] on span "Automations" at bounding box center [92, 293] width 111 height 25
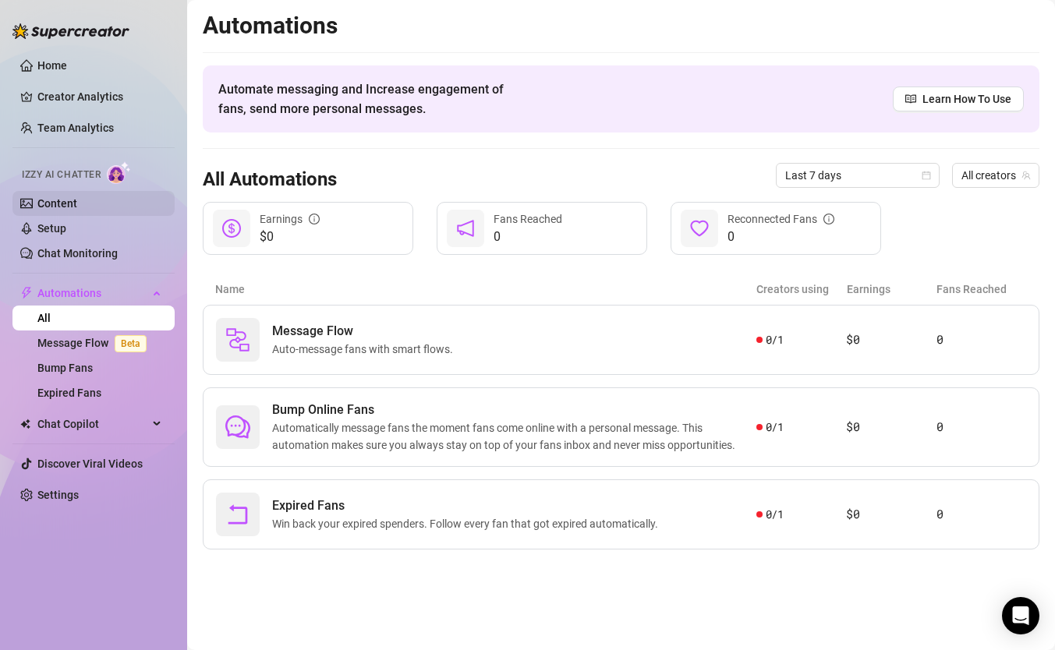
click at [72, 198] on link "Content" at bounding box center [57, 203] width 40 height 12
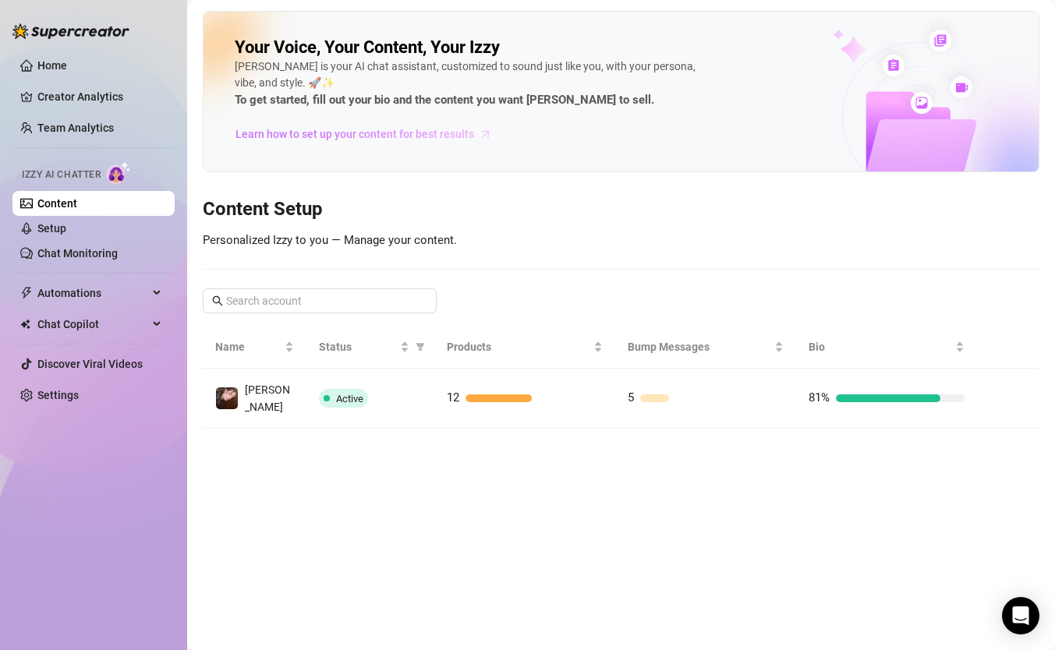
click at [368, 131] on span "Learn how to set up your content for best results" at bounding box center [355, 134] width 239 height 17
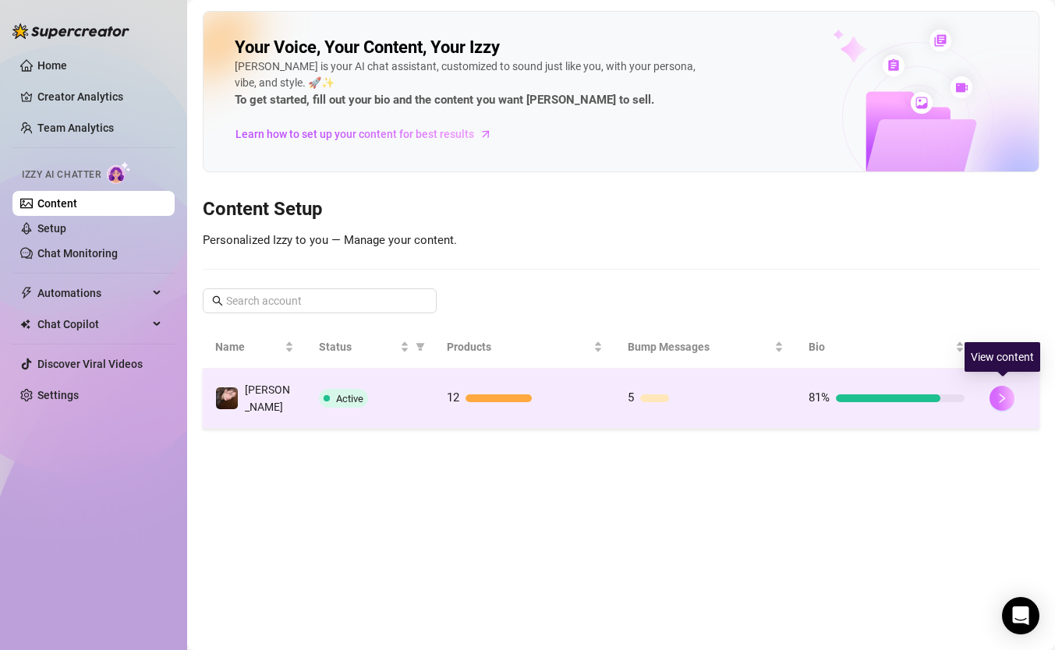
click at [1006, 393] on icon "right" at bounding box center [1002, 398] width 11 height 11
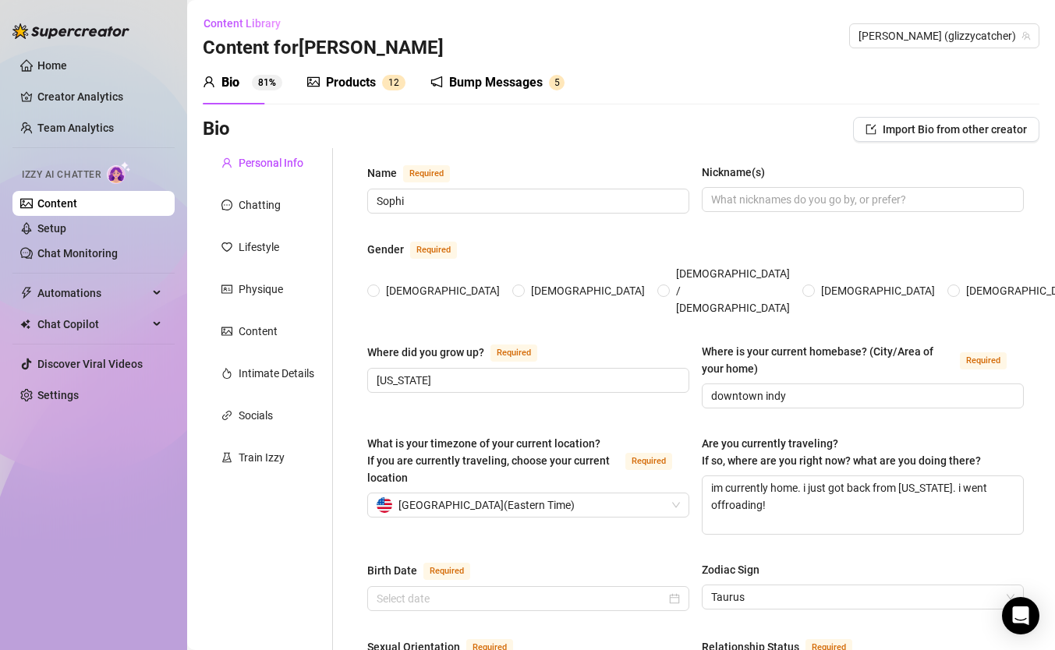
radio input "true"
click at [262, 454] on div "Train Izzy" at bounding box center [262, 457] width 46 height 17
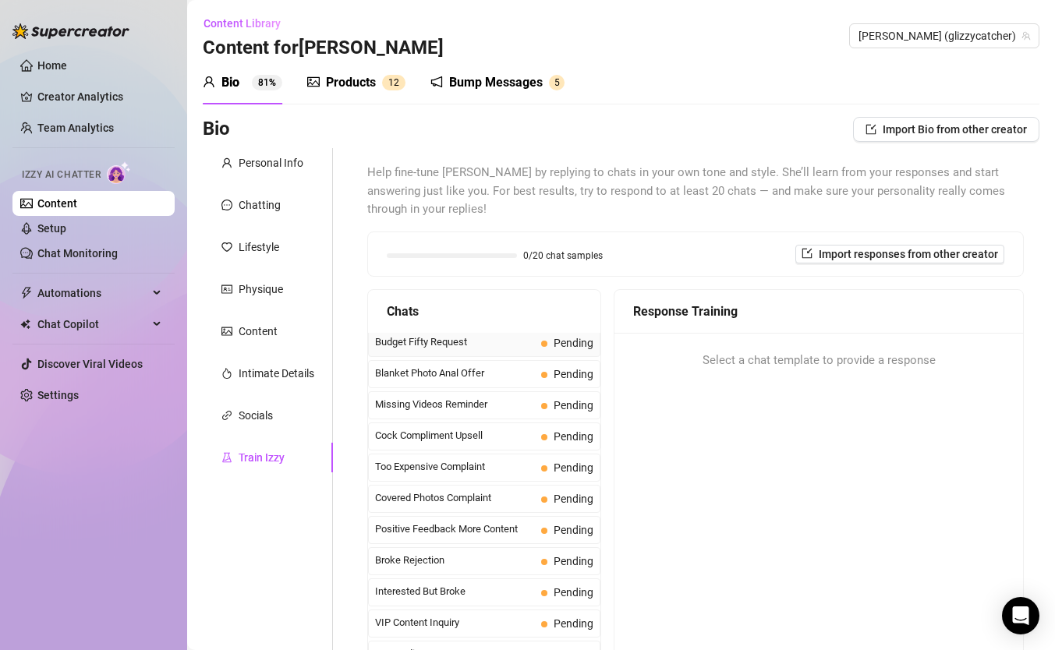
scroll to position [97, 0]
click at [476, 375] on span "Blanket Photo Anal Offer" at bounding box center [455, 375] width 160 height 16
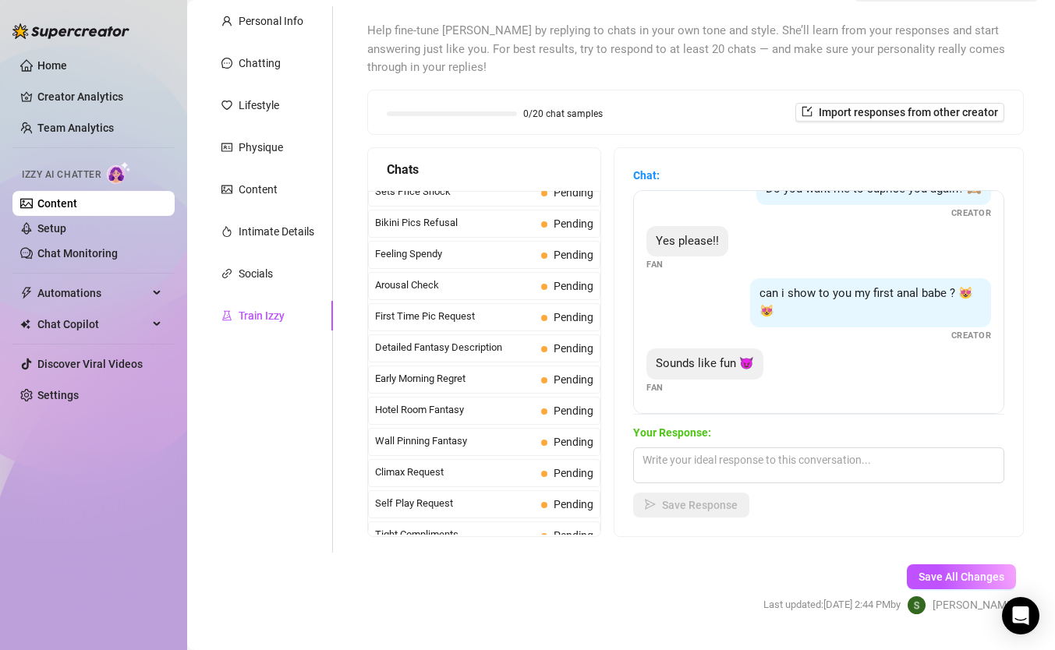
scroll to position [0, 0]
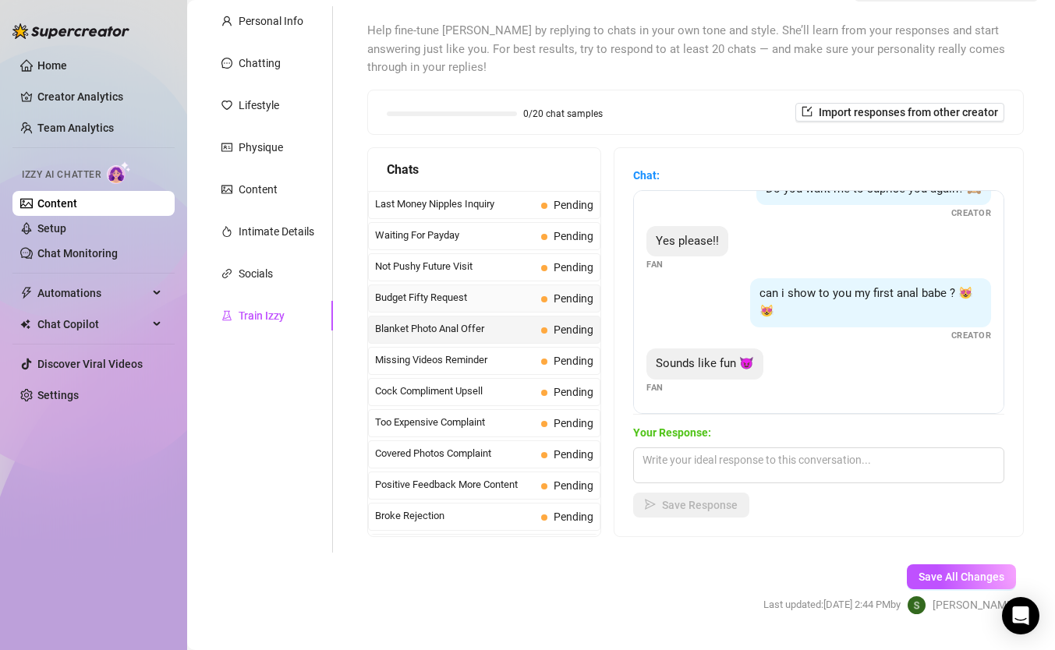
click at [483, 299] on span "Budget Fifty Request" at bounding box center [455, 298] width 160 height 16
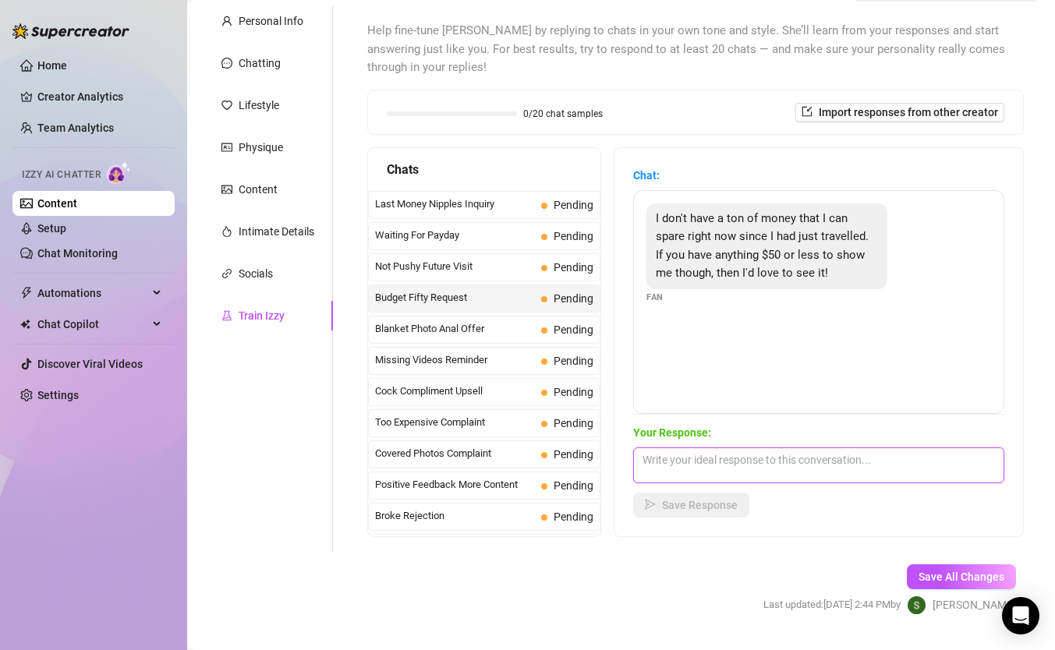
click at [765, 476] on textarea at bounding box center [818, 466] width 371 height 36
type textarea "yes of course i can put together a special bundle for you!"
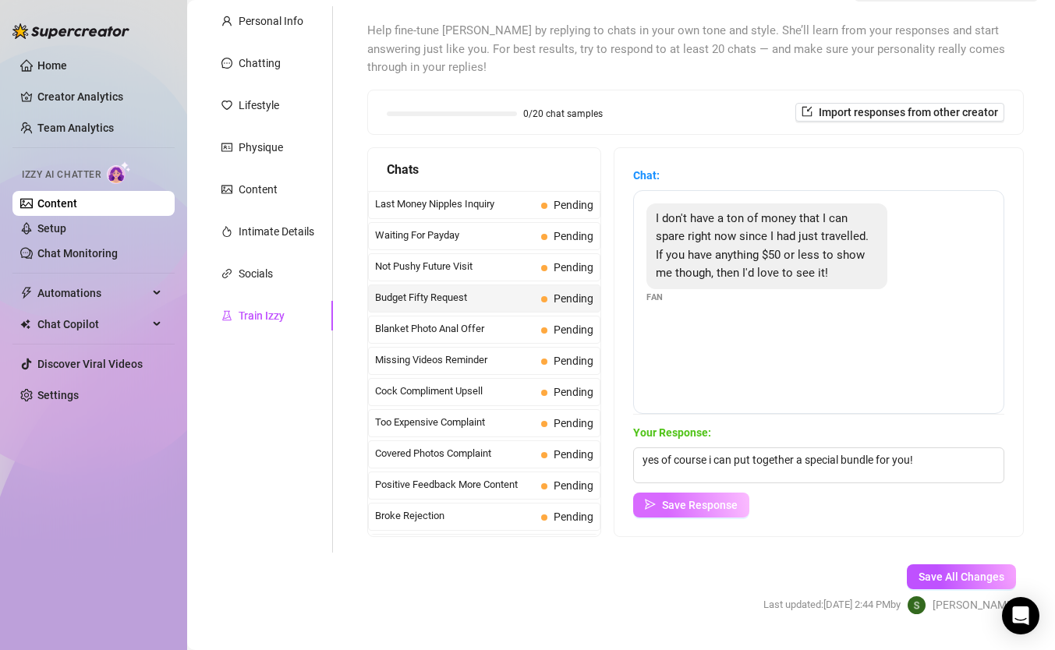
click at [721, 500] on span "Save Response" at bounding box center [700, 505] width 76 height 12
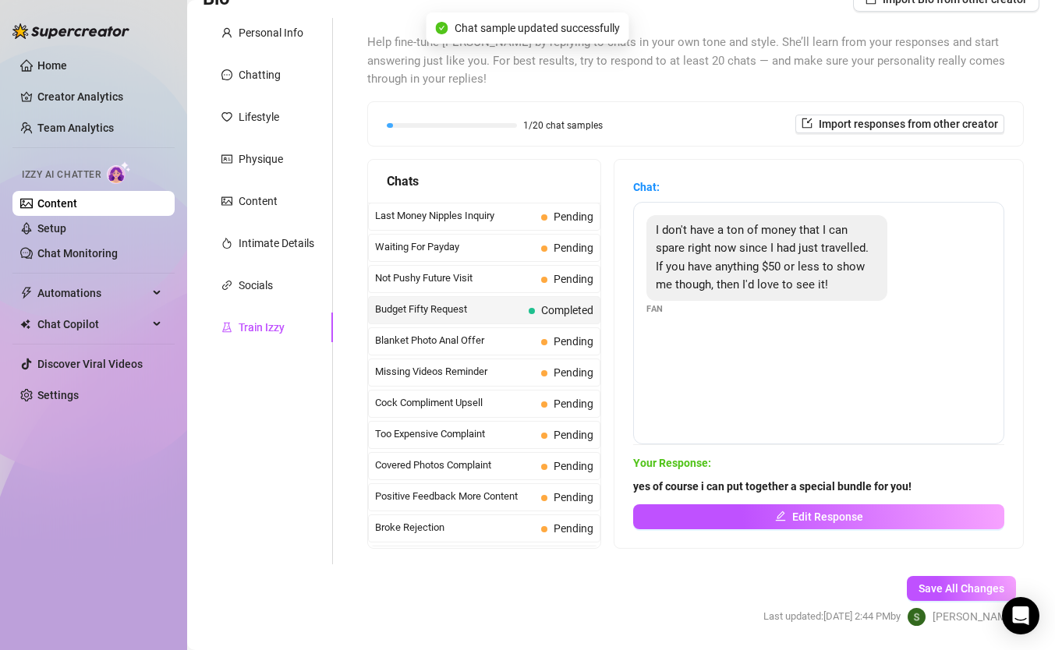
scroll to position [0, 0]
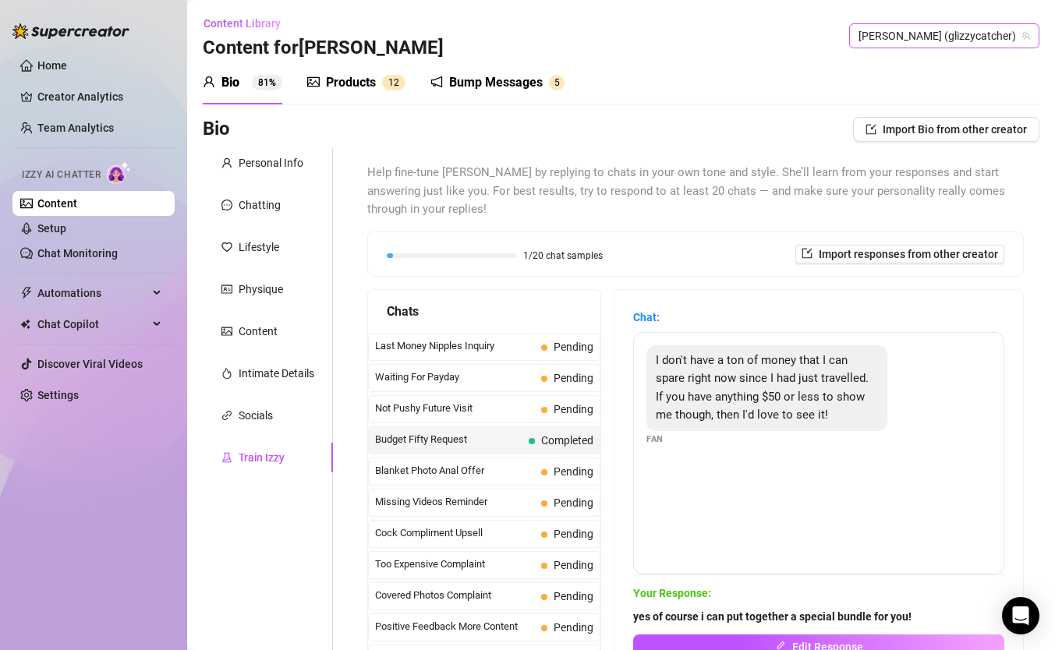
click at [955, 38] on span "[PERSON_NAME] (glizzycatcher)" at bounding box center [945, 35] width 172 height 23
click at [791, 58] on div "Content Library Content for [PERSON_NAME] (glizzycatcher)" at bounding box center [621, 36] width 837 height 50
click at [275, 425] on div "Socials" at bounding box center [268, 416] width 130 height 30
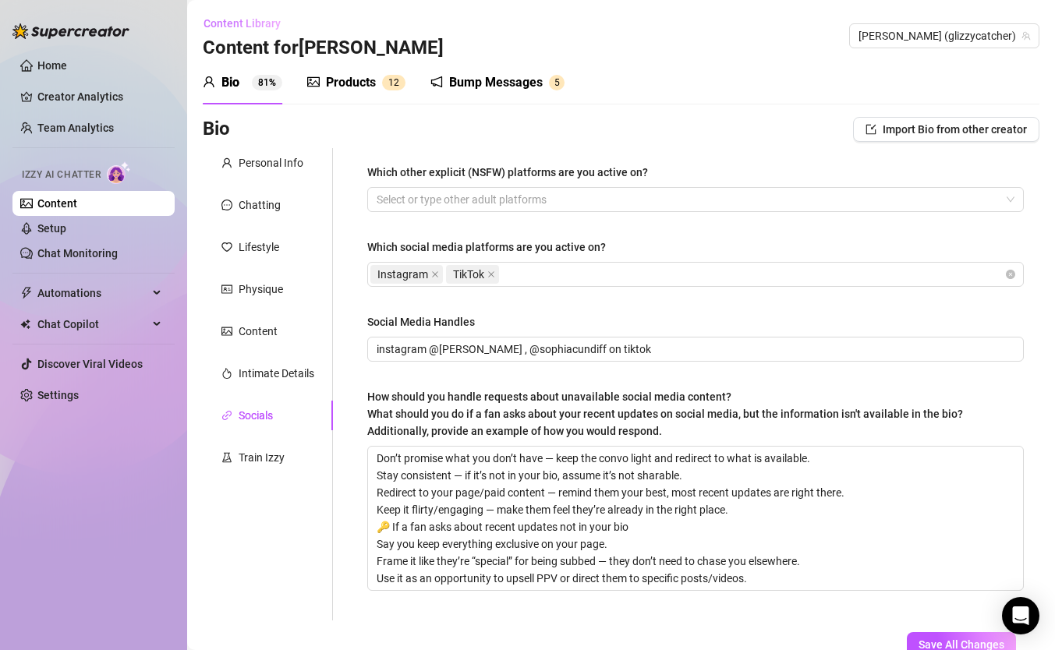
click at [255, 23] on span "Content Library" at bounding box center [242, 23] width 77 height 12
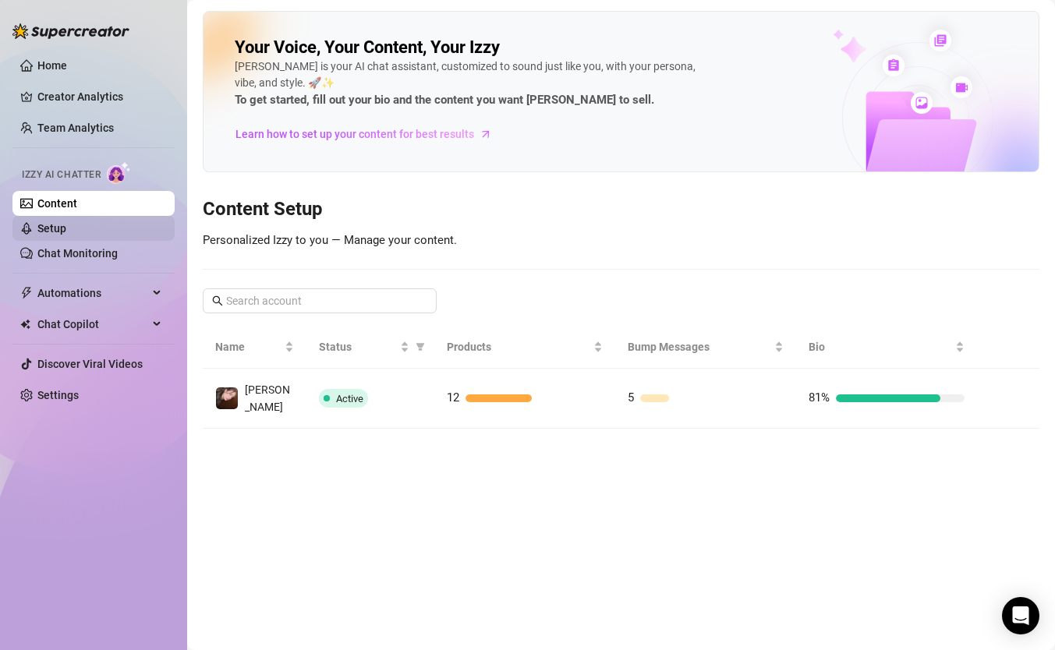
click at [66, 228] on link "Setup" at bounding box center [51, 228] width 29 height 12
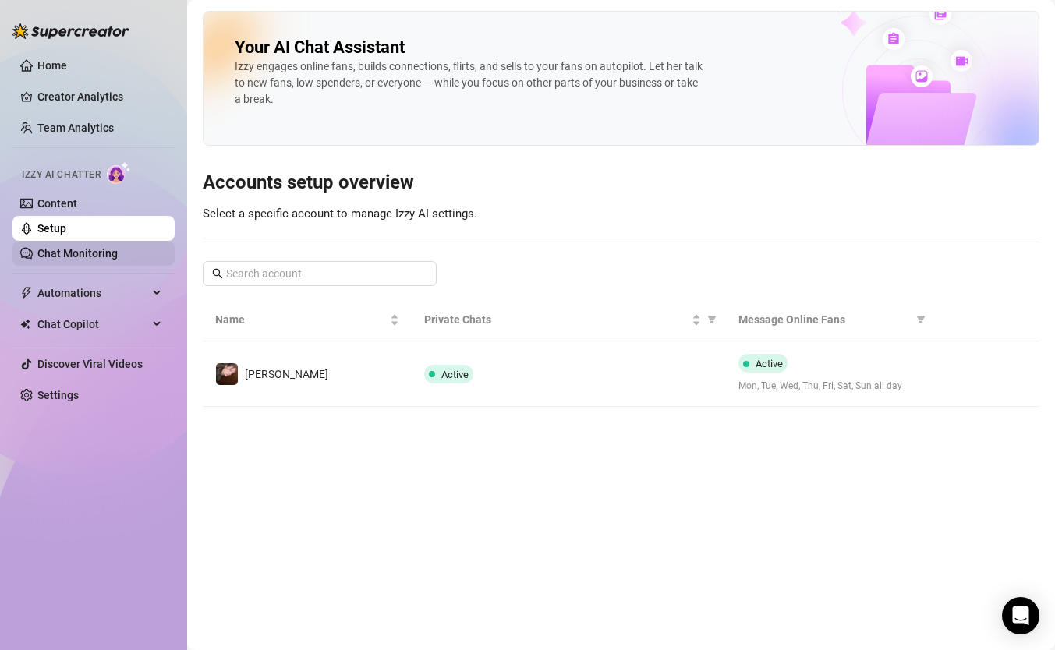
click at [116, 247] on link "Chat Monitoring" at bounding box center [77, 253] width 80 height 12
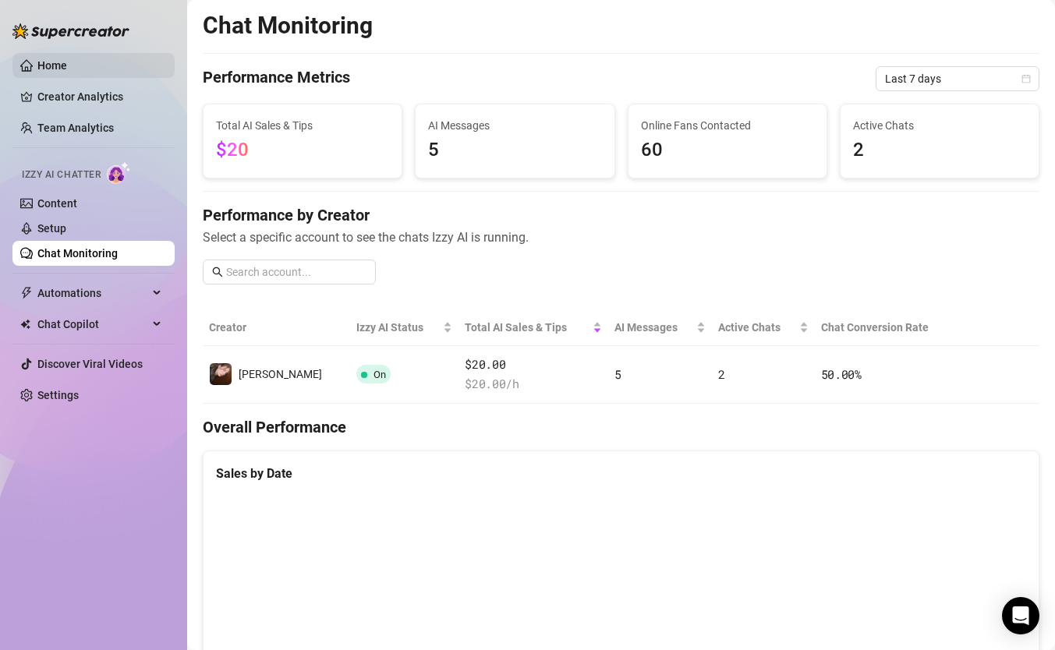
click at [66, 62] on link "Home" at bounding box center [52, 65] width 30 height 12
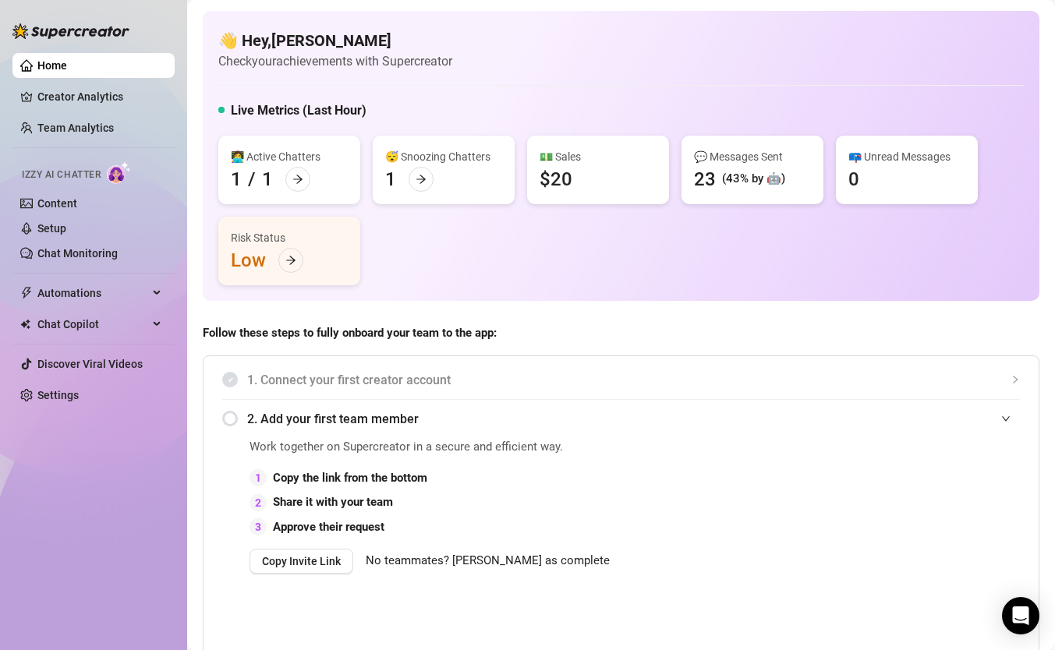
click at [79, 391] on link "Settings" at bounding box center [57, 395] width 41 height 12
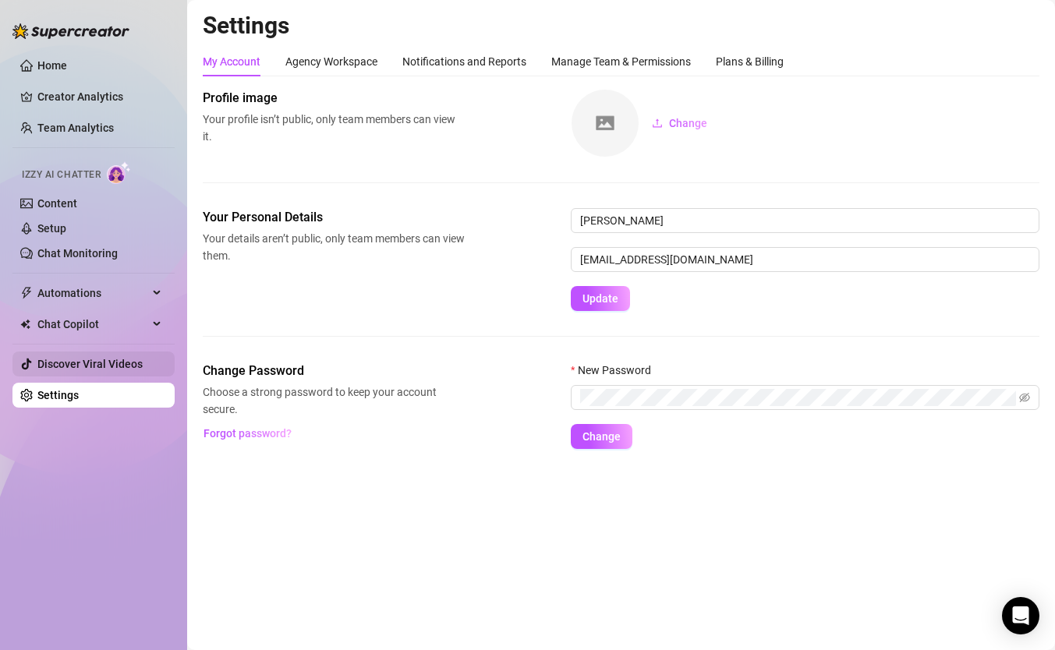
click at [104, 367] on link "Discover Viral Videos" at bounding box center [89, 364] width 105 height 12
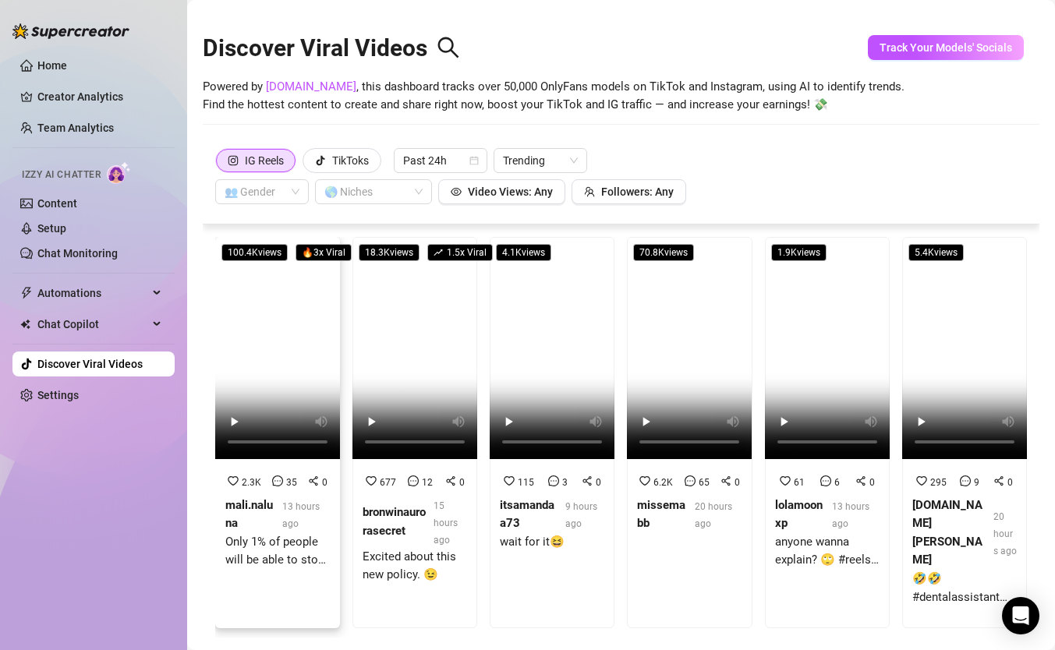
click at [260, 536] on div "Only 1% of people will be able to stop it on time" at bounding box center [277, 551] width 104 height 37
click at [97, 96] on link "Creator Analytics" at bounding box center [99, 96] width 125 height 25
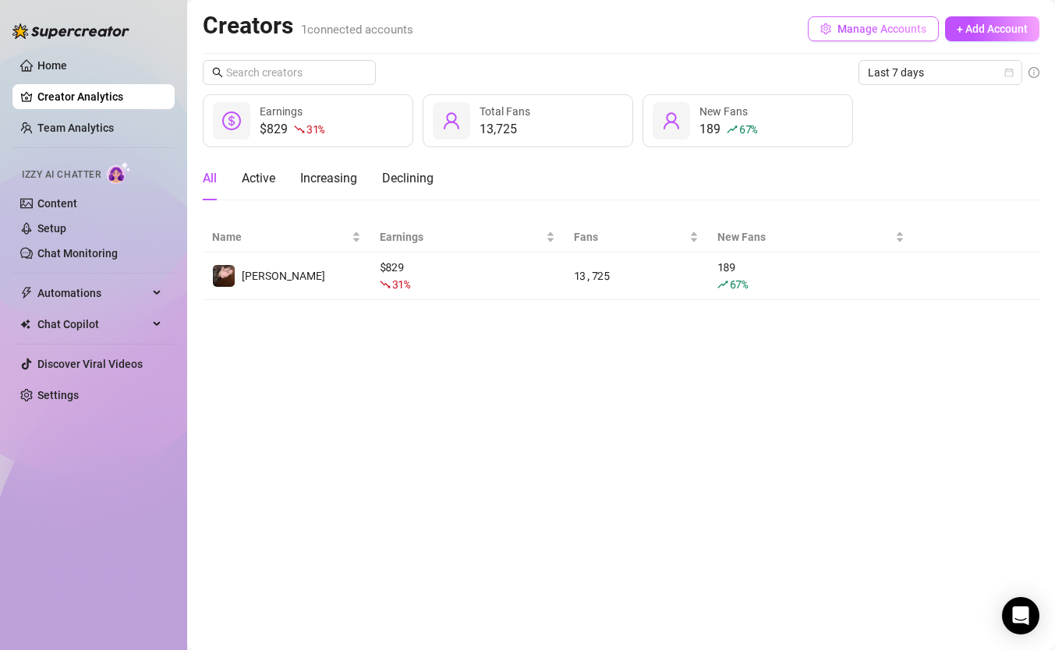
click at [898, 26] on span "Manage Accounts" at bounding box center [882, 29] width 89 height 12
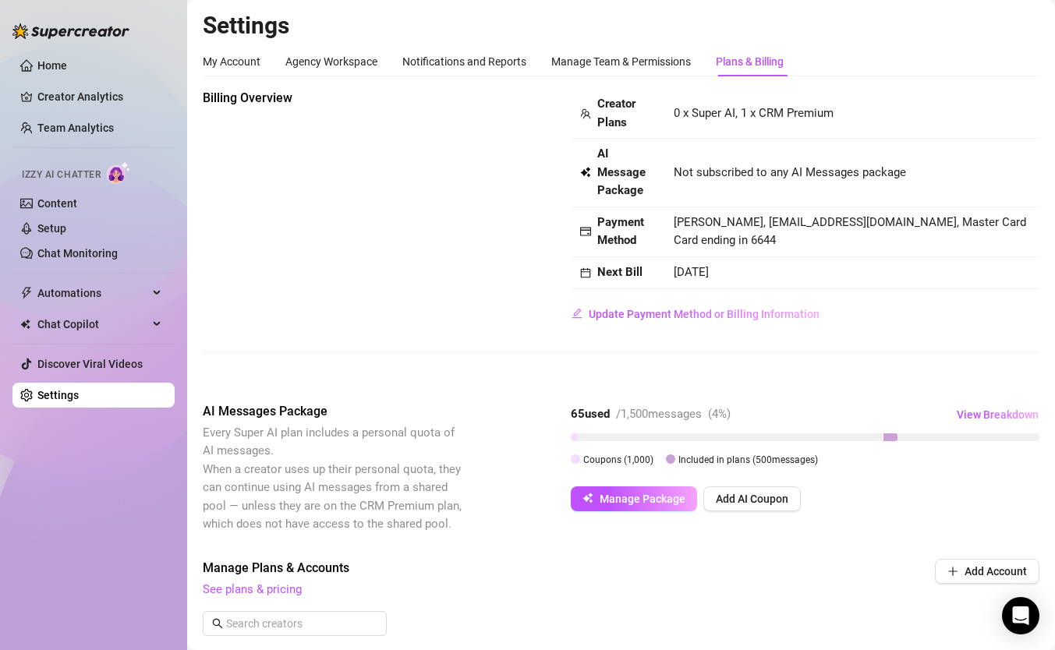
click at [119, 177] on img at bounding box center [119, 172] width 24 height 23
click at [50, 204] on link "Content" at bounding box center [57, 203] width 40 height 12
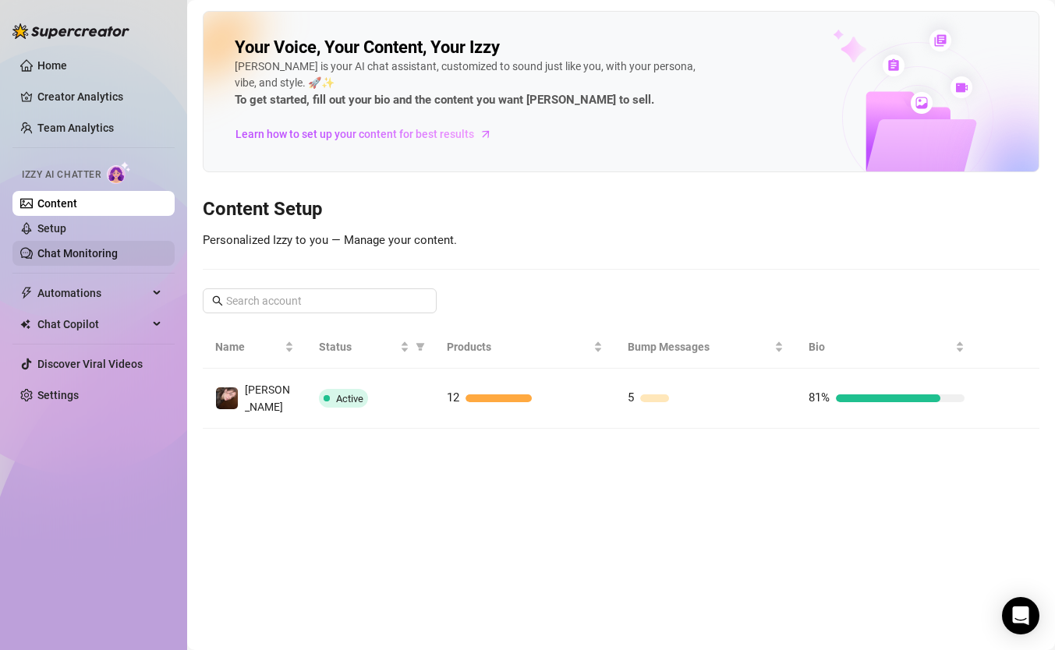
click at [69, 247] on link "Chat Monitoring" at bounding box center [77, 253] width 80 height 12
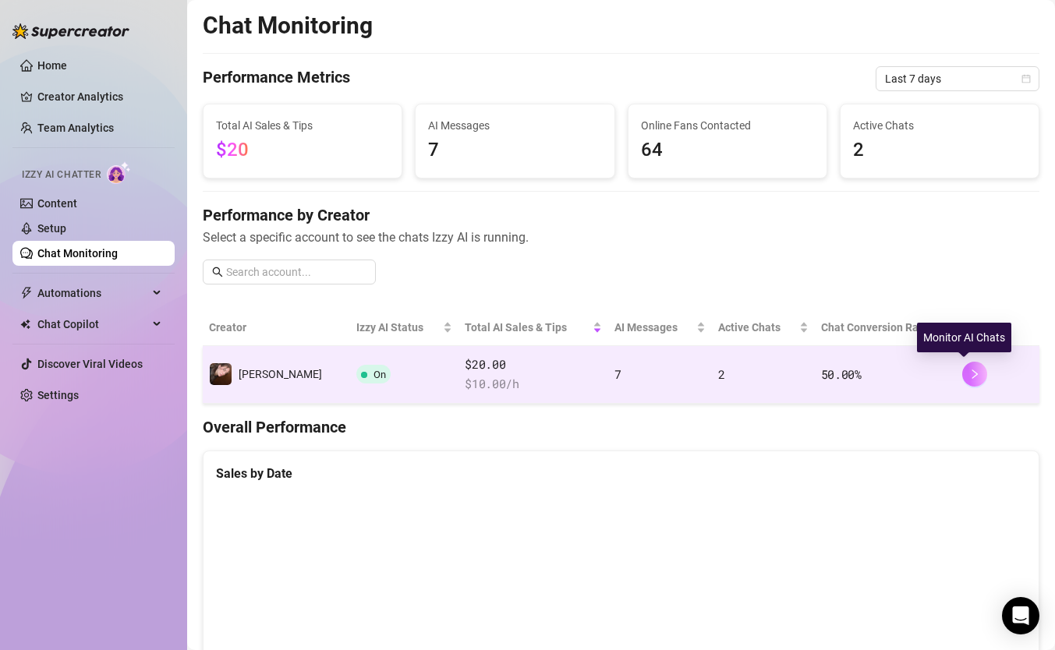
click at [970, 373] on button "button" at bounding box center [974, 374] width 25 height 25
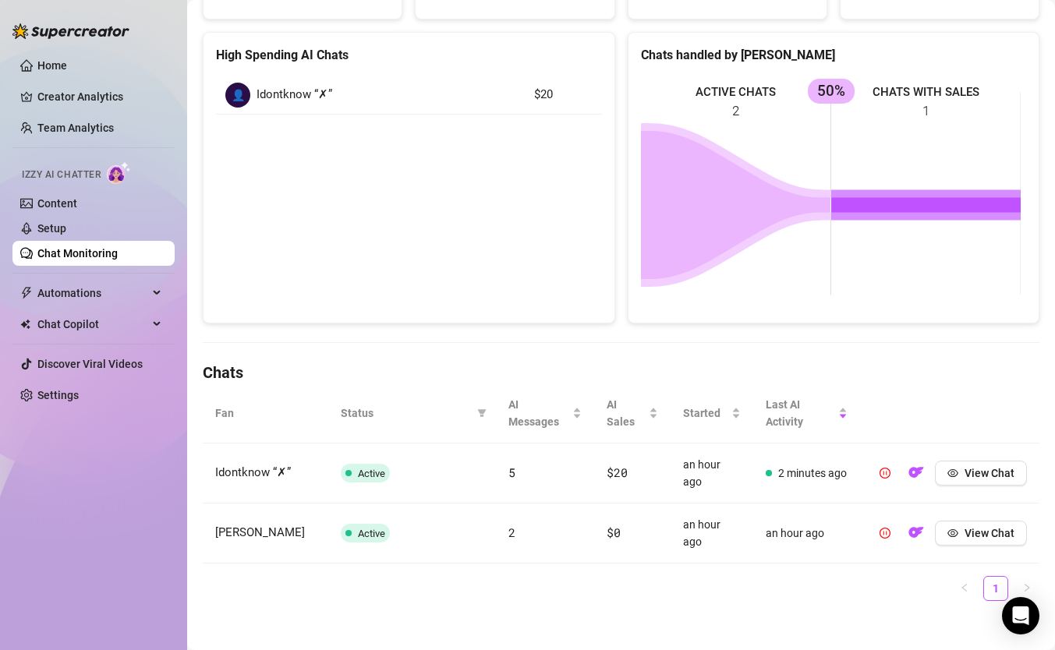
scroll to position [207, 0]
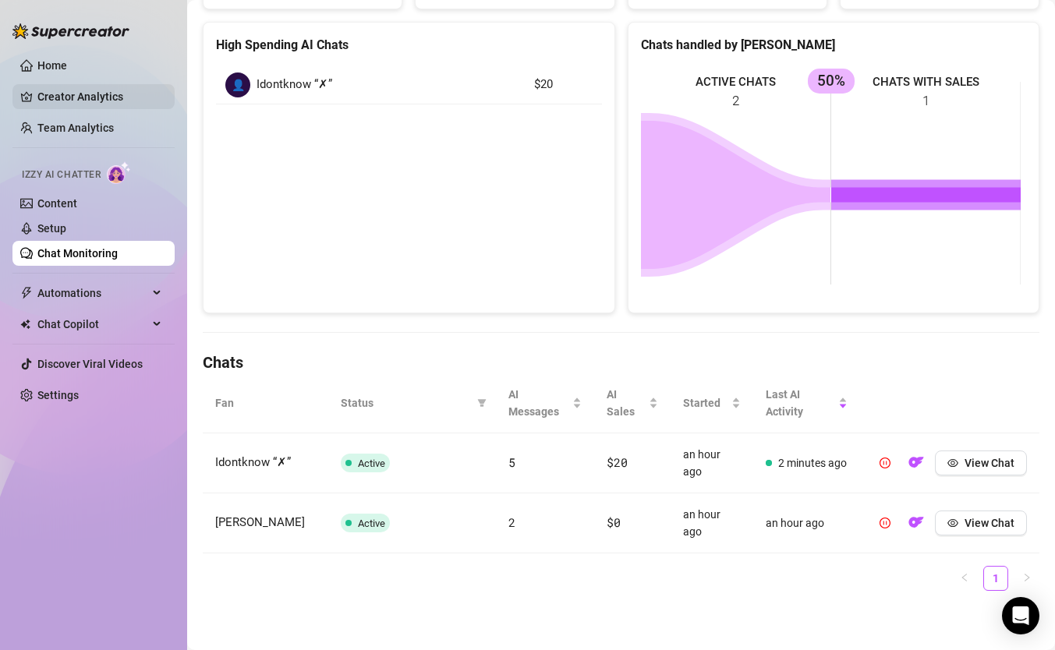
click at [101, 92] on link "Creator Analytics" at bounding box center [99, 96] width 125 height 25
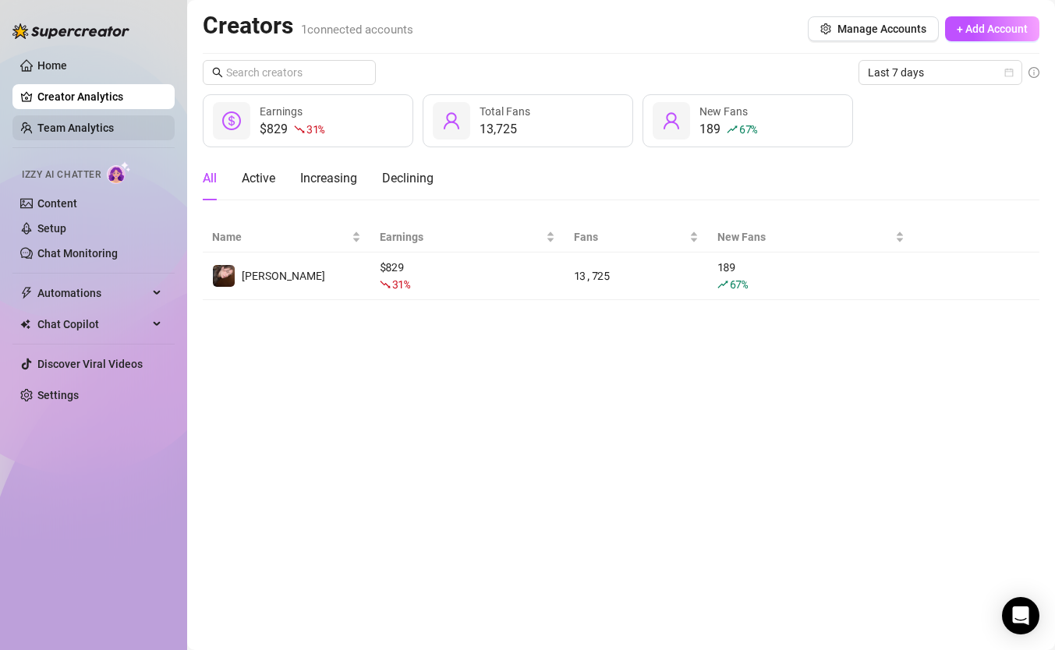
click at [114, 127] on link "Team Analytics" at bounding box center [75, 128] width 76 height 12
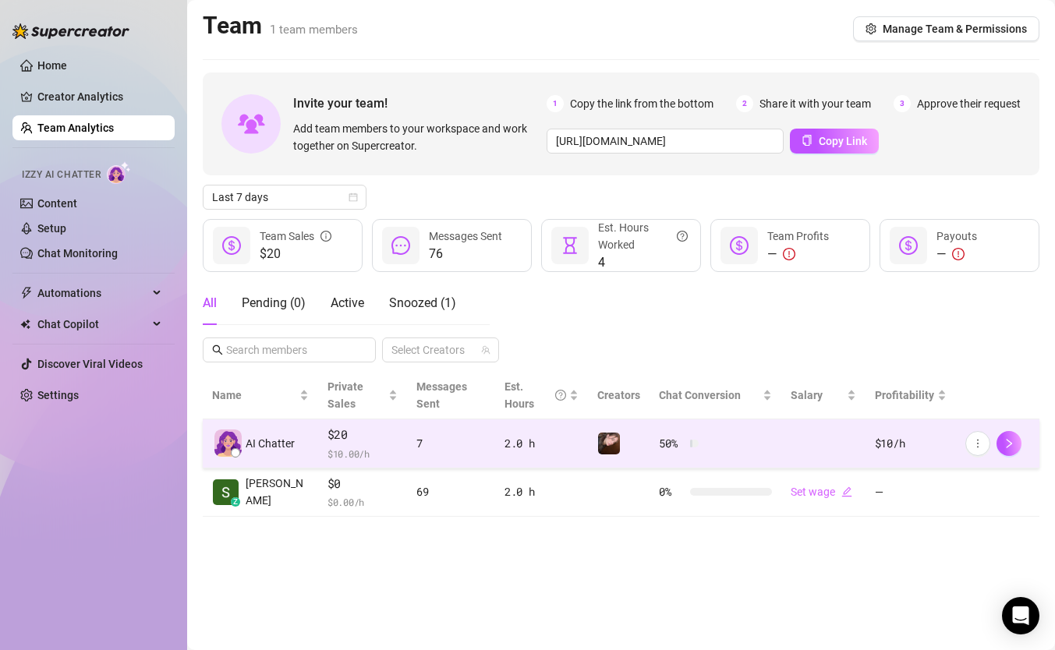
click at [257, 449] on span "AI Chatter" at bounding box center [270, 443] width 49 height 17
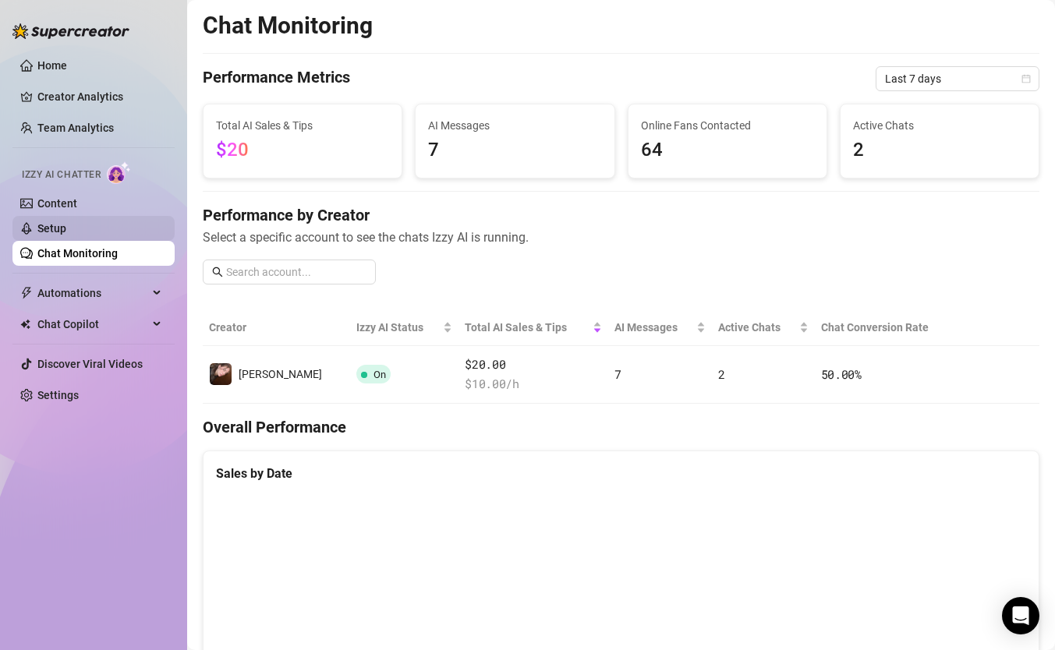
click at [66, 227] on link "Setup" at bounding box center [51, 228] width 29 height 12
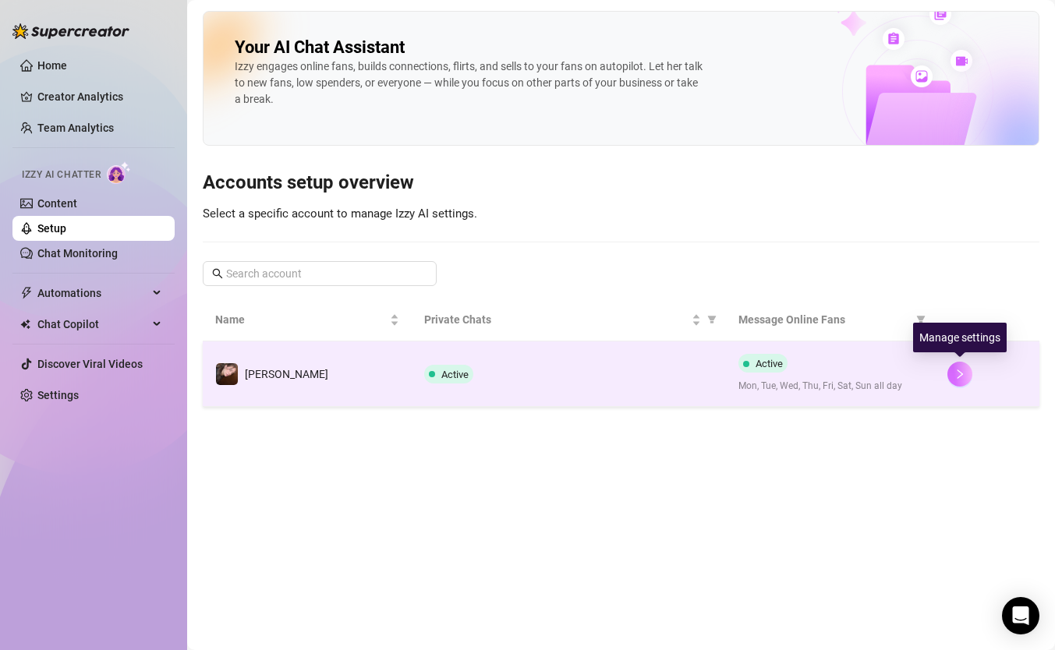
click at [960, 377] on icon "right" at bounding box center [960, 374] width 11 height 11
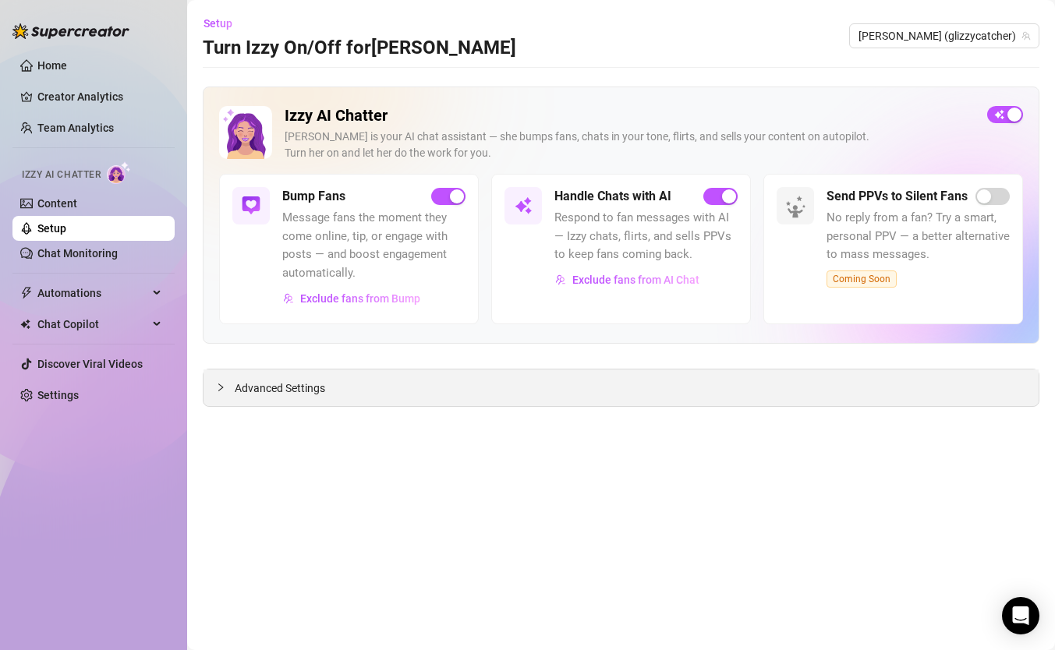
click at [231, 389] on div at bounding box center [225, 387] width 19 height 17
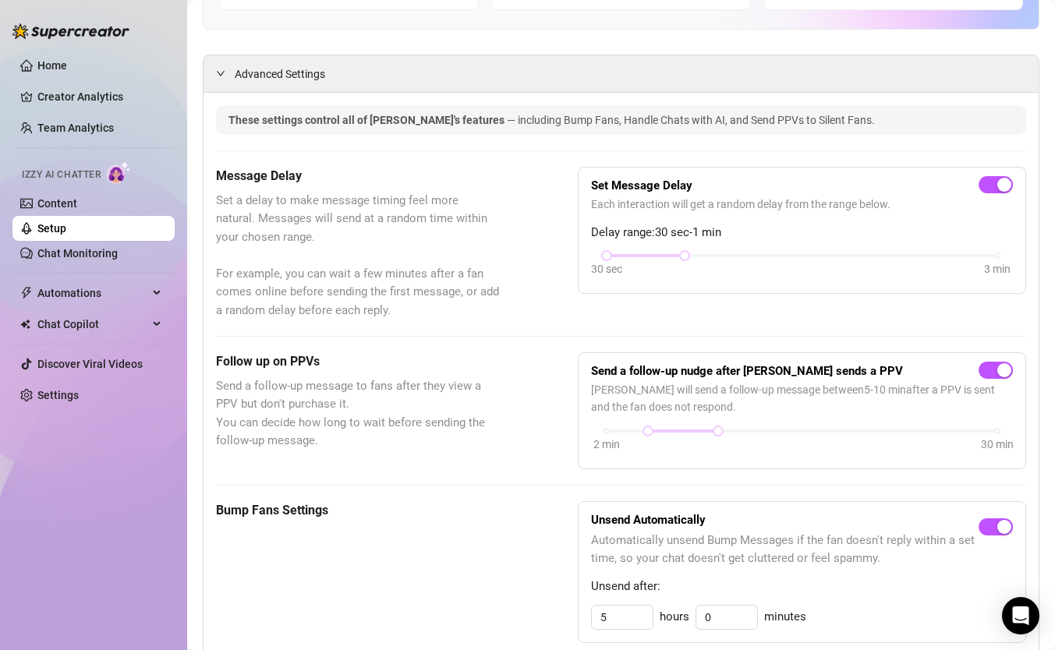
scroll to position [406, 0]
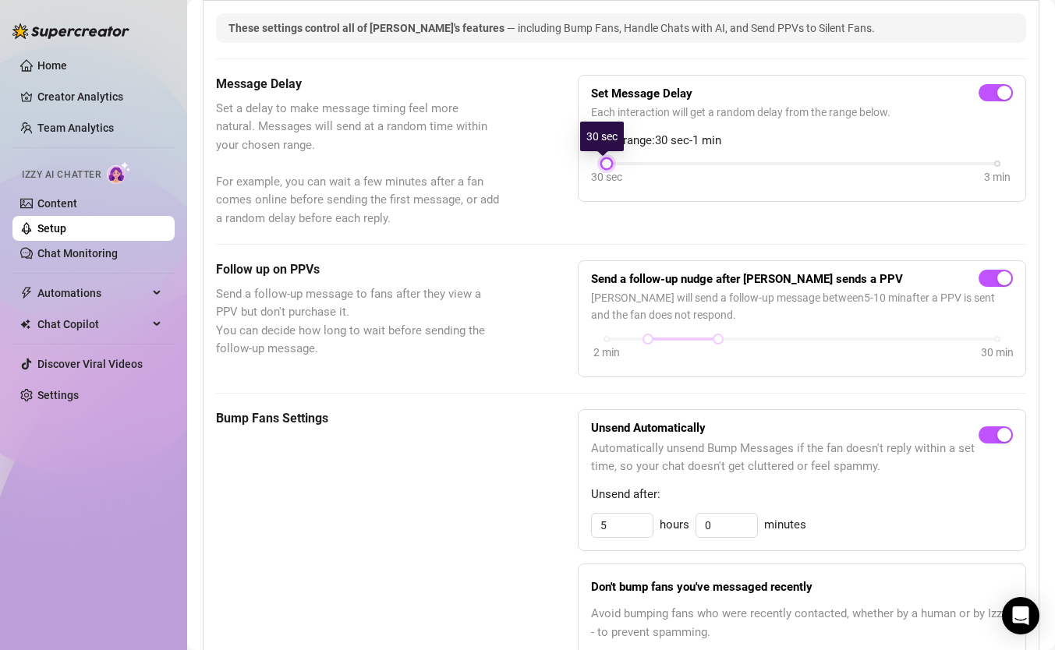
drag, startPoint x: 678, startPoint y: 162, endPoint x: 600, endPoint y: 162, distance: 77.2
click at [603, 162] on div at bounding box center [607, 164] width 8 height 8
click at [668, 222] on div "Message Delay Set a delay to make message timing feel more natural. Messages wi…" at bounding box center [621, 152] width 810 height 154
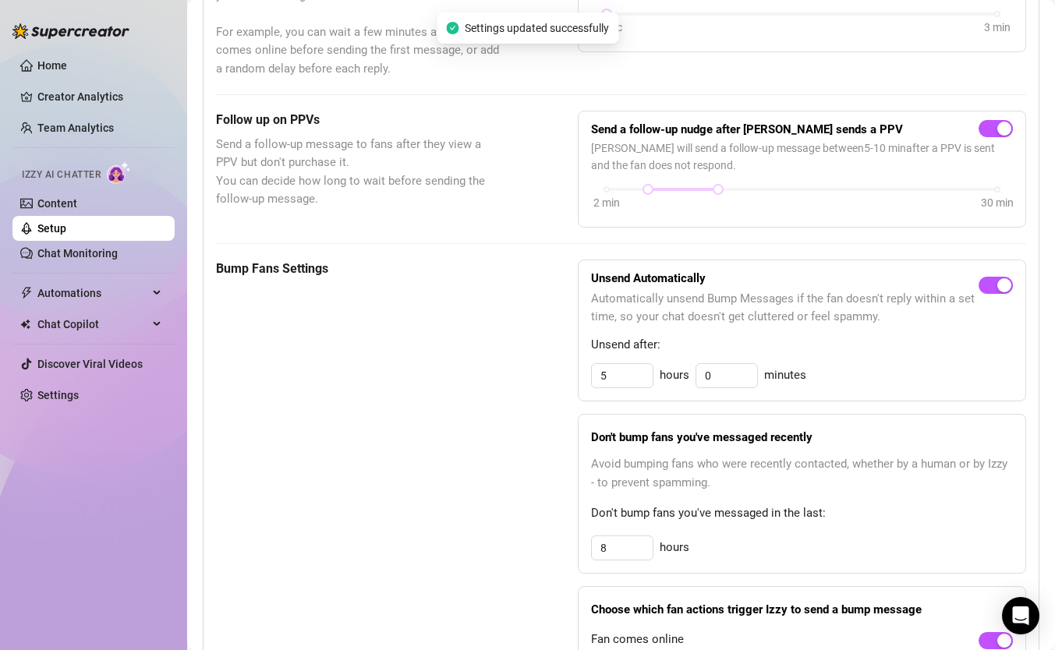
scroll to position [557, 0]
click at [635, 379] on input "5" at bounding box center [622, 374] width 61 height 23
drag, startPoint x: 621, startPoint y: 381, endPoint x: 580, endPoint y: 376, distance: 40.8
click at [580, 376] on div "Unsend Automatically Automatically unsend Bump Messages if the fan doesn't repl…" at bounding box center [802, 330] width 448 height 143
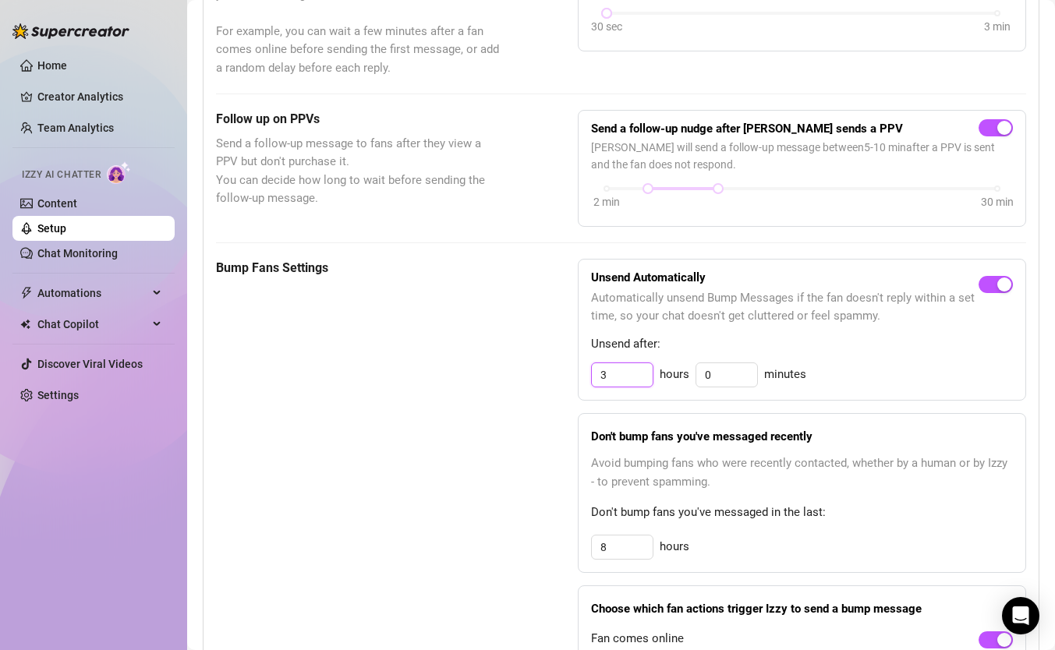
type input "6"
type input "5"
click at [494, 388] on div "Bump Fans Settings" at bounding box center [358, 490] width 284 height 462
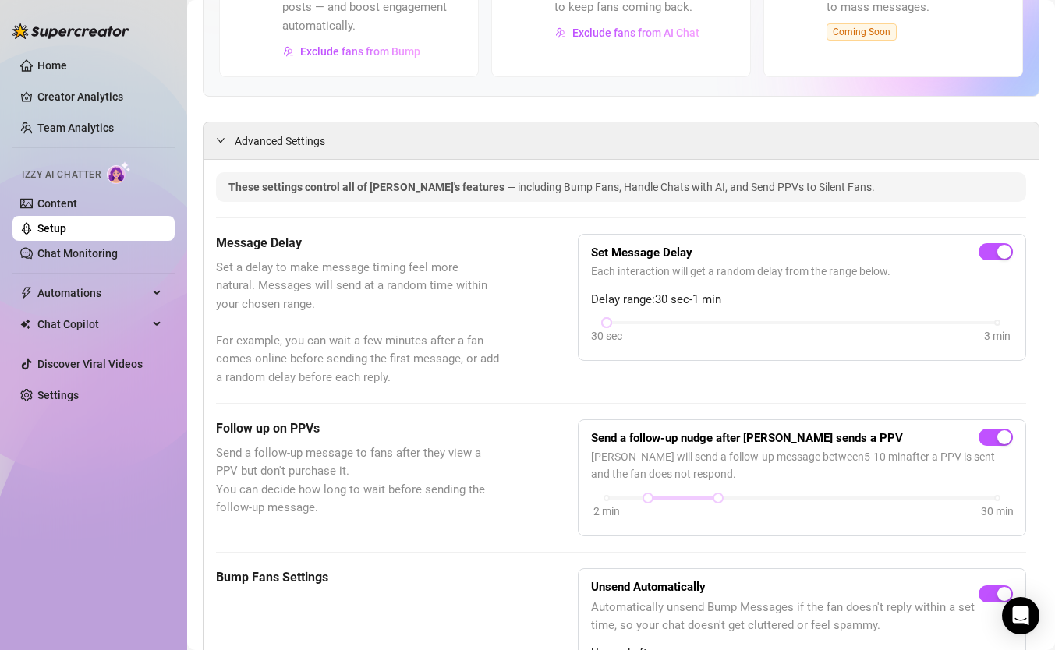
scroll to position [260, 0]
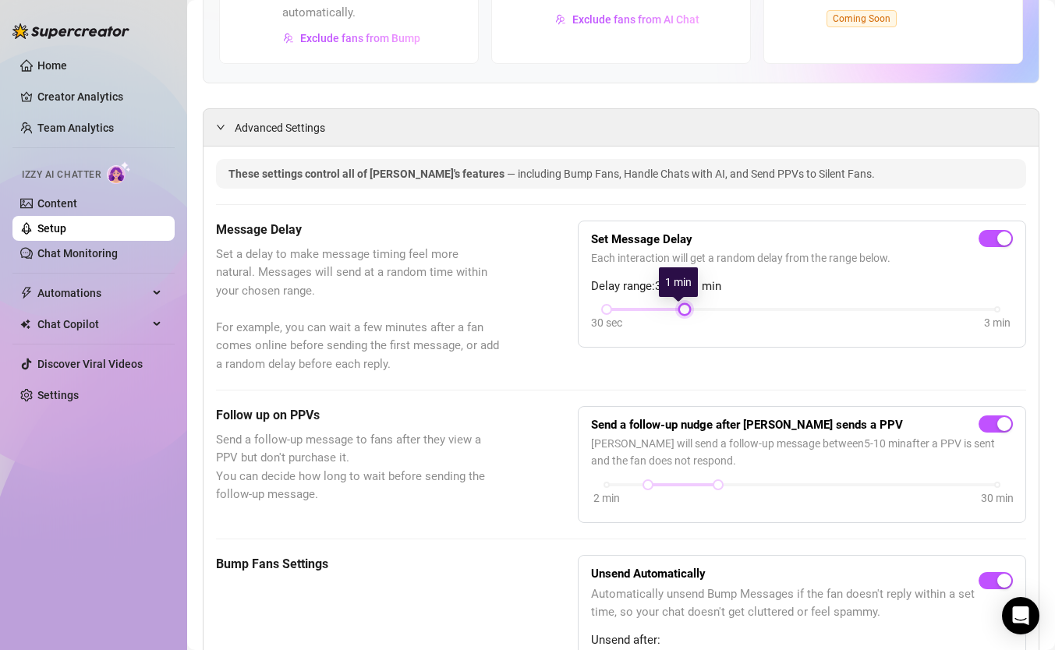
drag, startPoint x: 603, startPoint y: 310, endPoint x: 650, endPoint y: 301, distance: 47.7
click at [650, 301] on div "Set Message Delay Each interaction will get a random delay from the range below…" at bounding box center [802, 284] width 422 height 101
click at [458, 304] on span "Set a delay to make message timing feel more natural. Messages will send at a r…" at bounding box center [358, 310] width 284 height 129
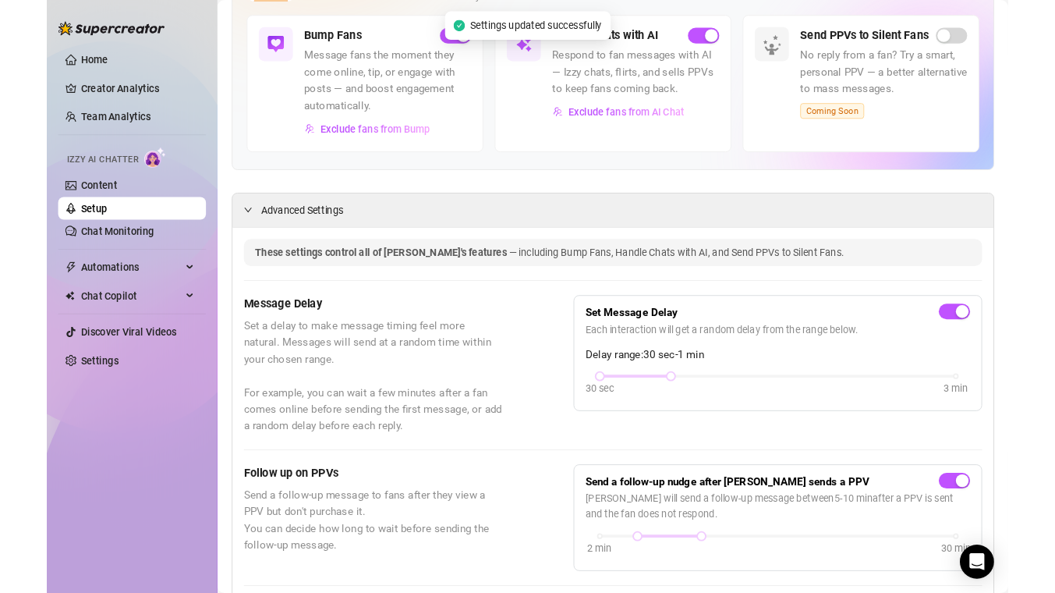
scroll to position [0, 0]
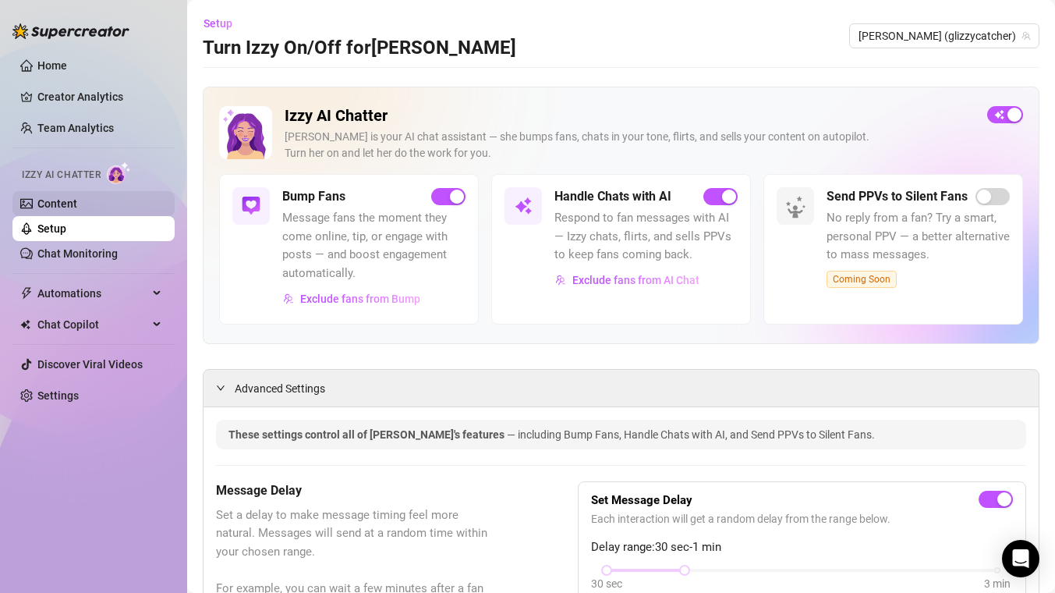
click at [66, 208] on link "Content" at bounding box center [57, 203] width 40 height 12
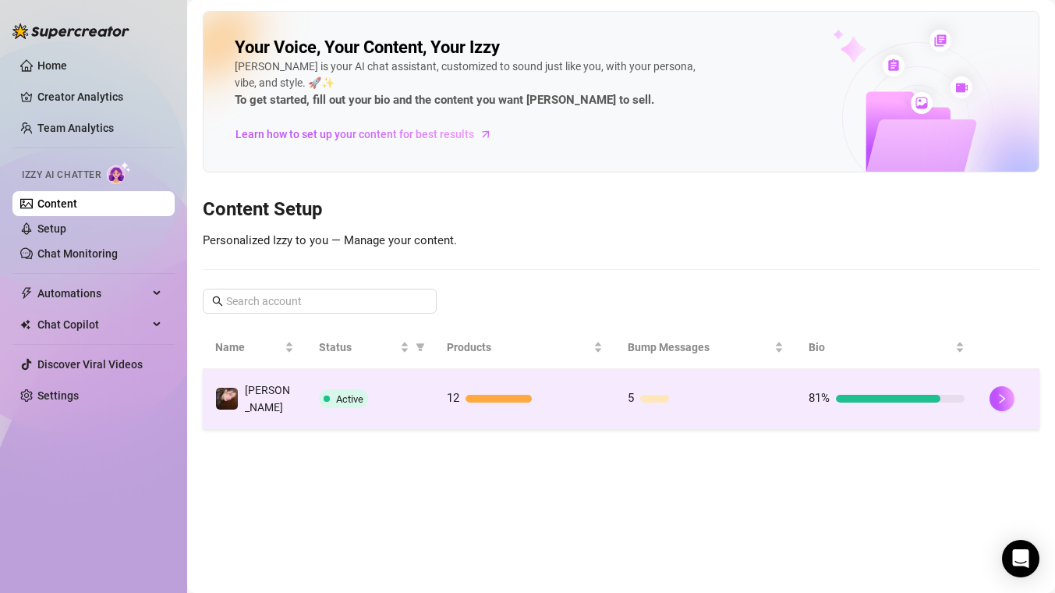
click at [422, 369] on td "Active" at bounding box center [370, 399] width 129 height 60
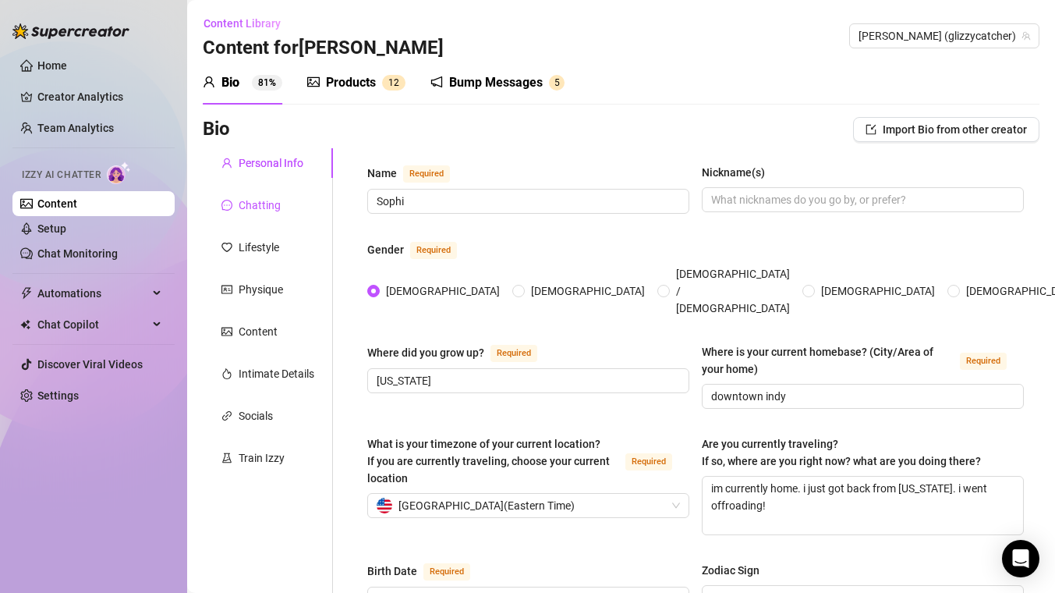
click at [268, 212] on div "Chatting" at bounding box center [260, 205] width 42 height 17
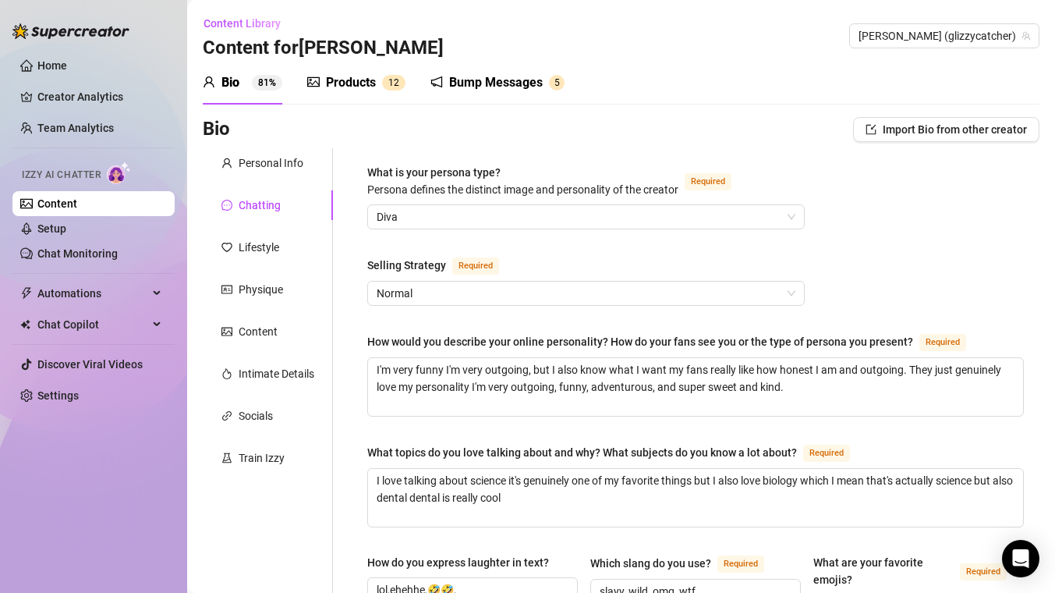
click at [346, 74] on div "Products" at bounding box center [351, 82] width 50 height 19
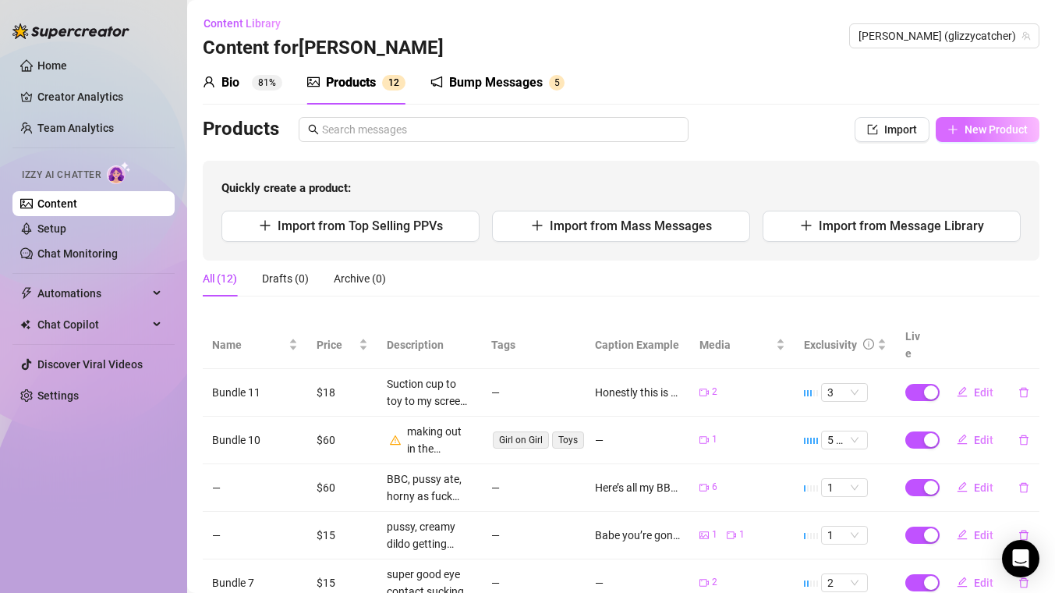
click at [979, 133] on span "New Product" at bounding box center [996, 129] width 63 height 12
type textarea "Type your message here..."
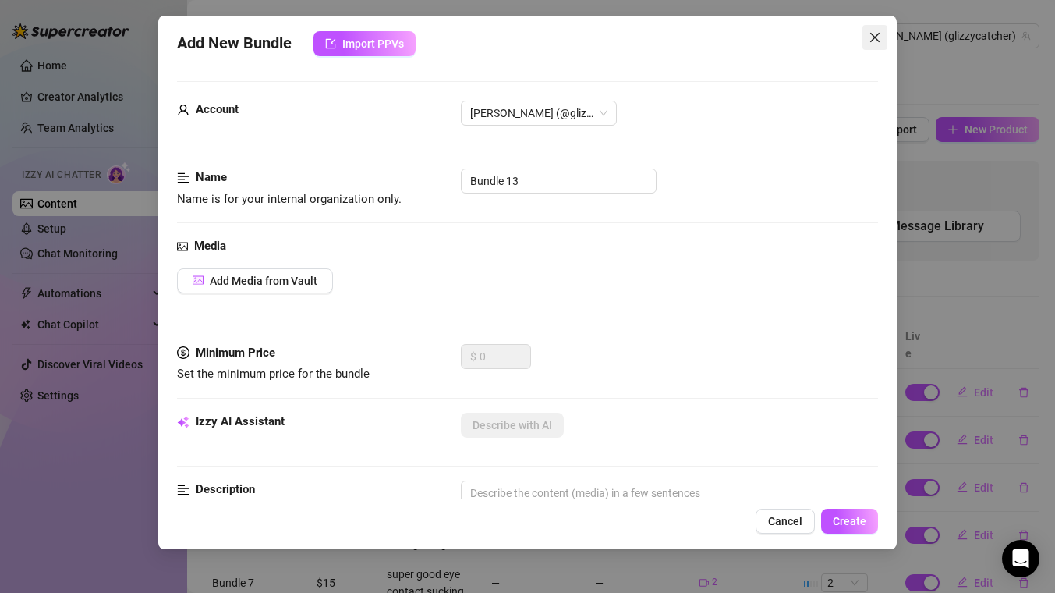
click at [873, 40] on icon "close" at bounding box center [875, 37] width 12 height 12
